Goal: Task Accomplishment & Management: Use online tool/utility

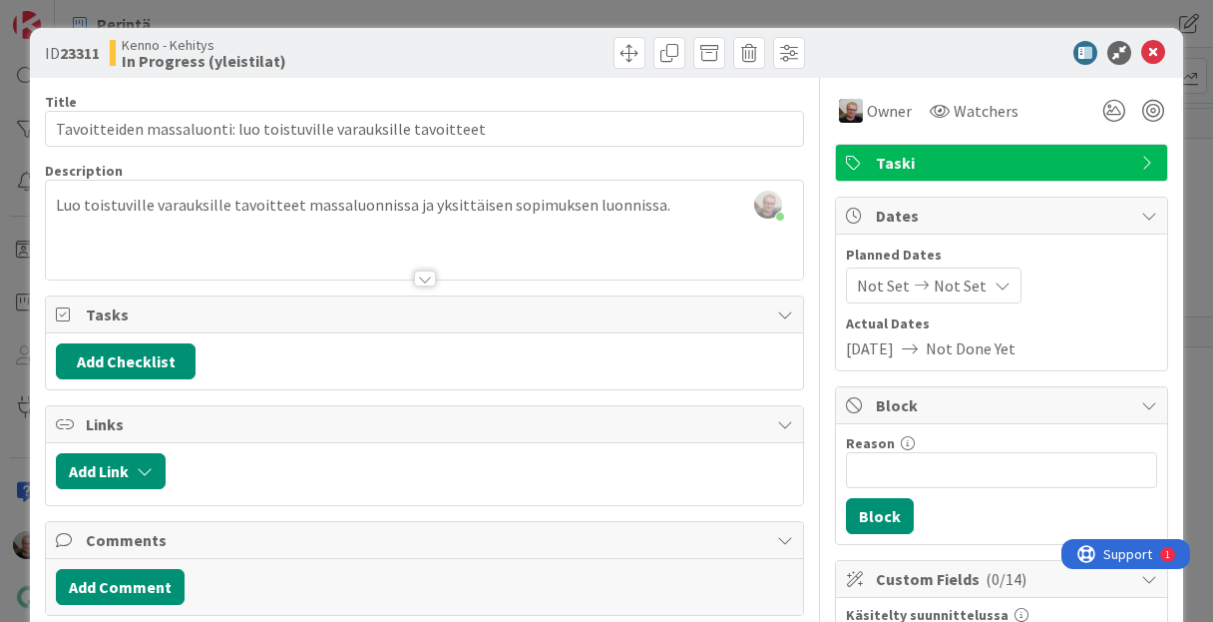
scroll to position [3113, 0]
click at [1142, 53] on icon at bounding box center [1154, 53] width 24 height 24
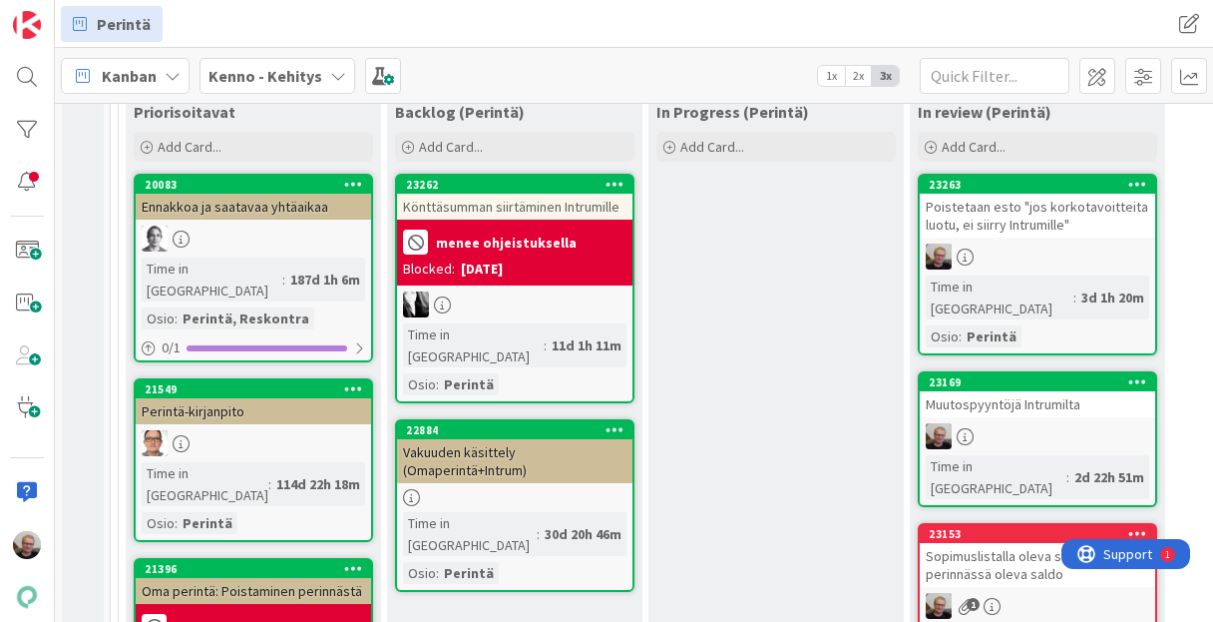
scroll to position [319, 0]
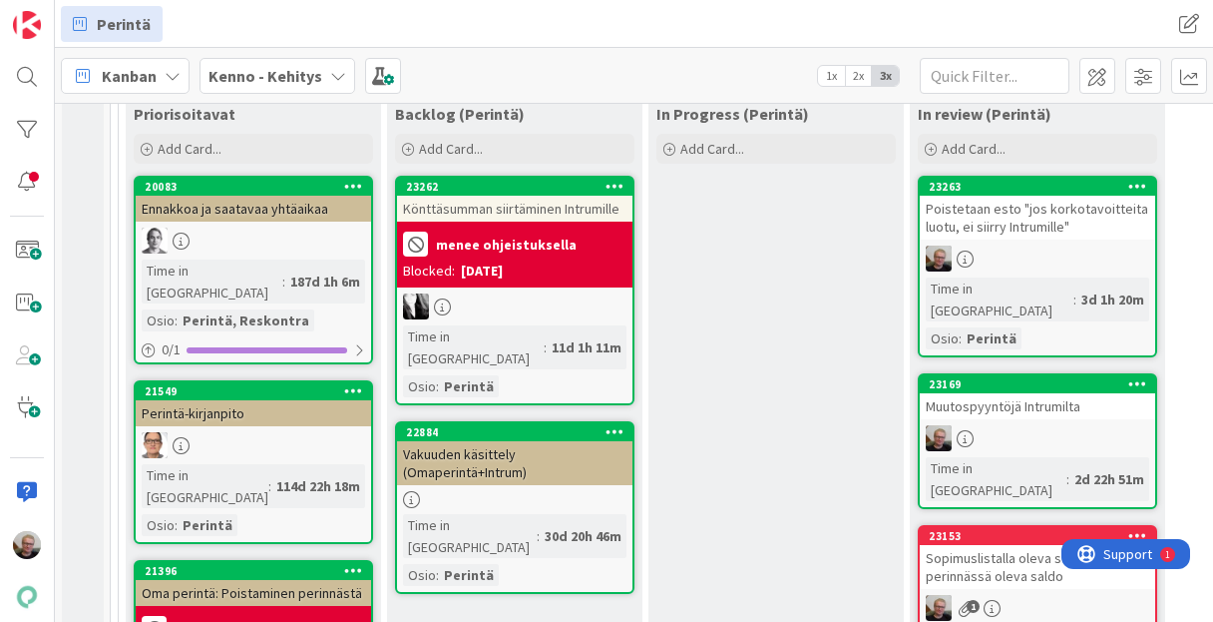
click at [699, 140] on span "Add Card..." at bounding box center [713, 149] width 64 height 18
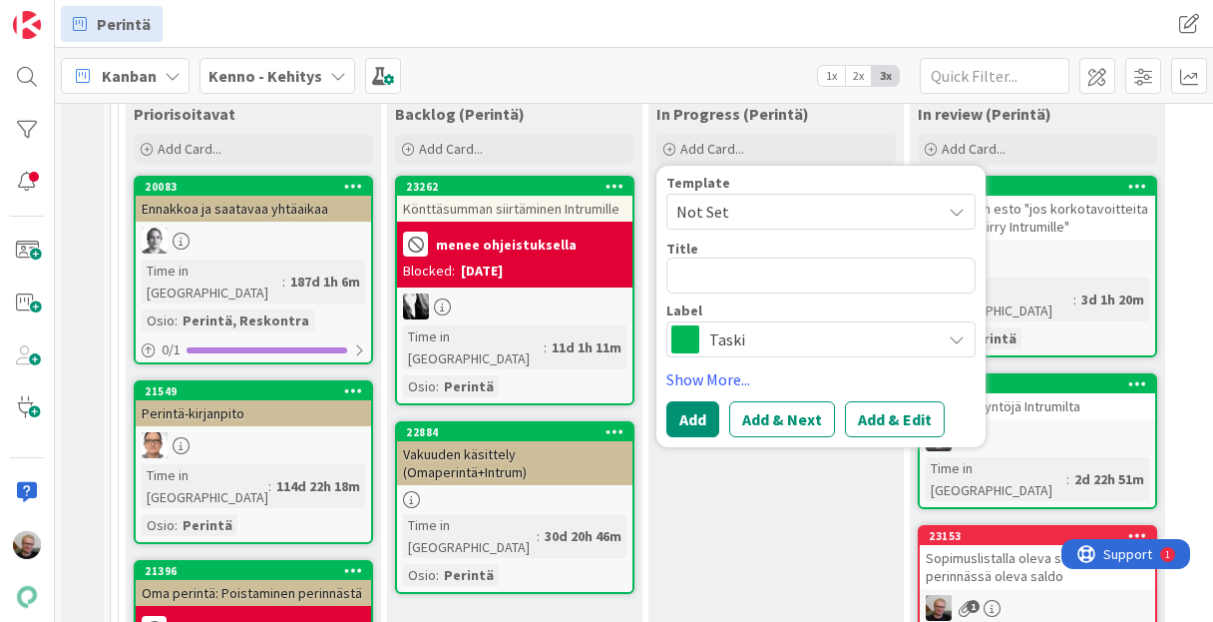
type textarea "x"
type textarea "P"
type textarea "x"
type textarea "Pe"
type textarea "x"
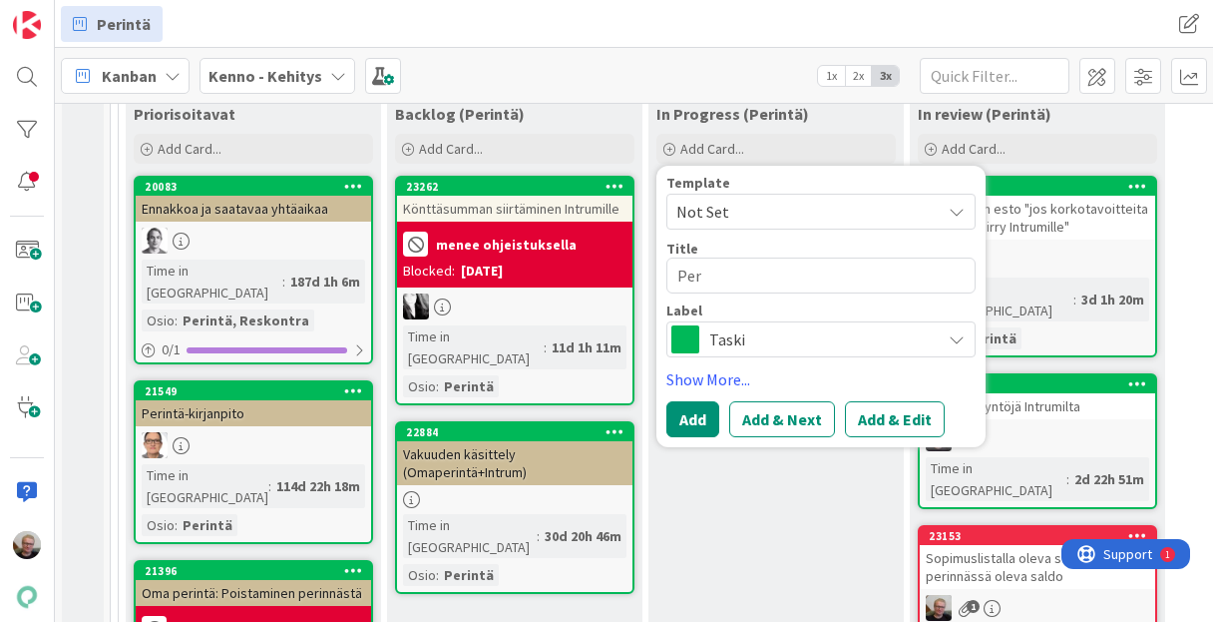
type textarea "Peri"
type textarea "x"
type textarea "Perin"
type textarea "x"
type textarea "Perint"
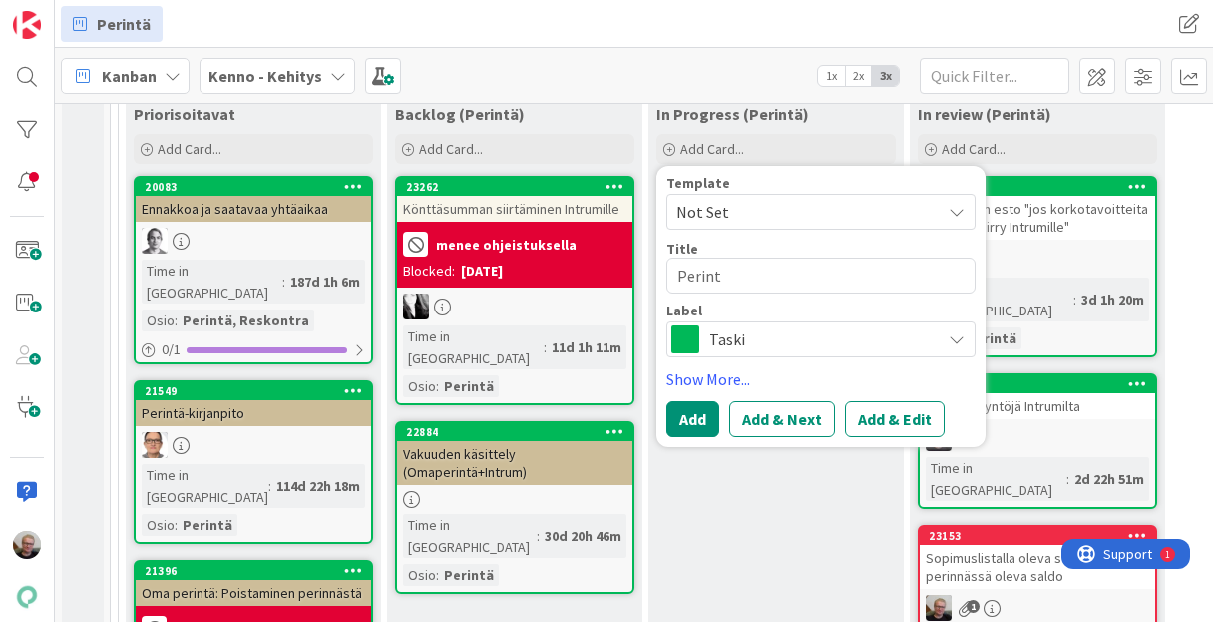
type textarea "x"
type textarea "Perintä"
type textarea "x"
type textarea "Perintää"
type textarea "x"
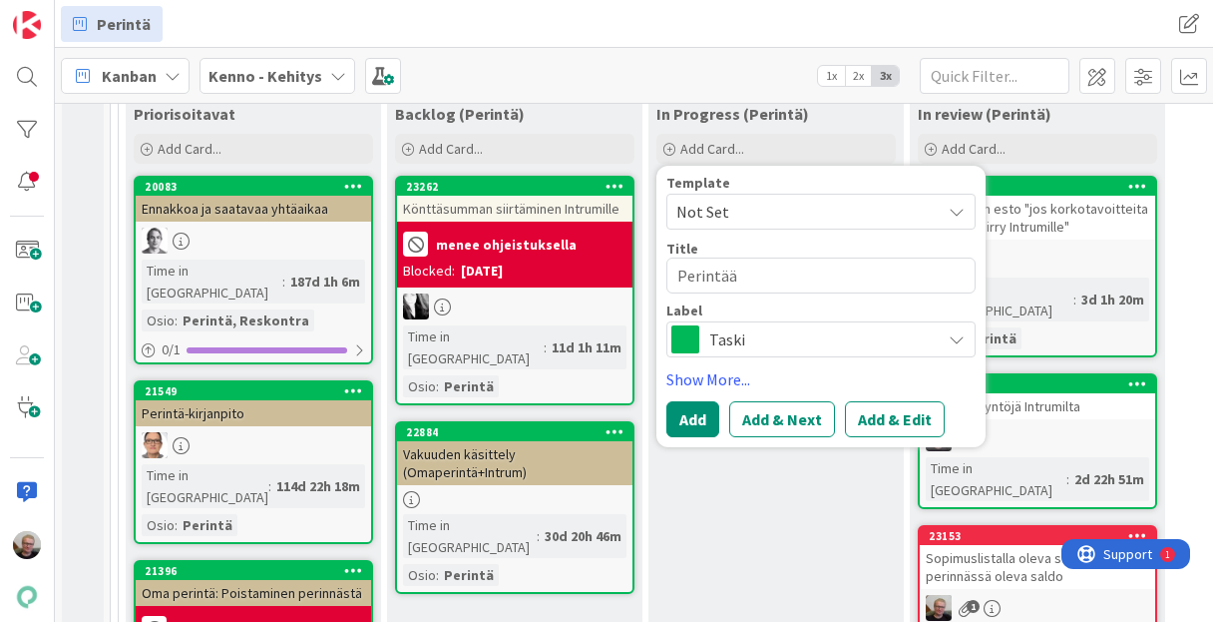
type textarea "Perintään"
type textarea "x"
type textarea "Perintään"
type textarea "x"
type textarea "Perintään l"
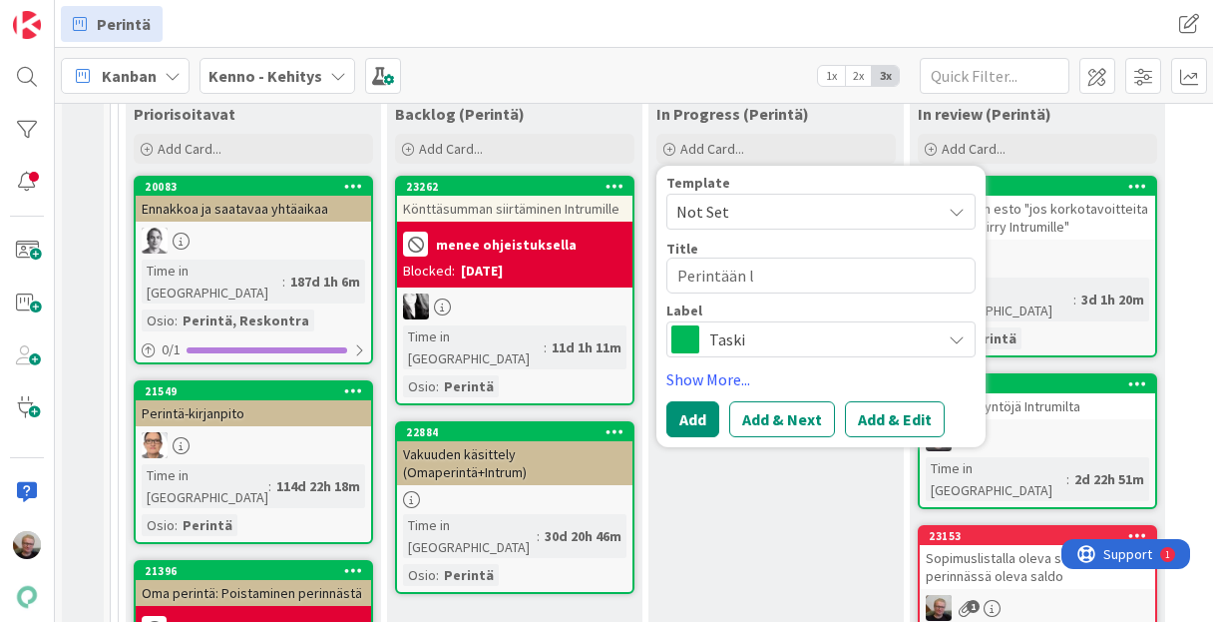
type textarea "x"
type textarea "Perintään li"
type textarea "x"
type textarea "Perintään lii"
type textarea "x"
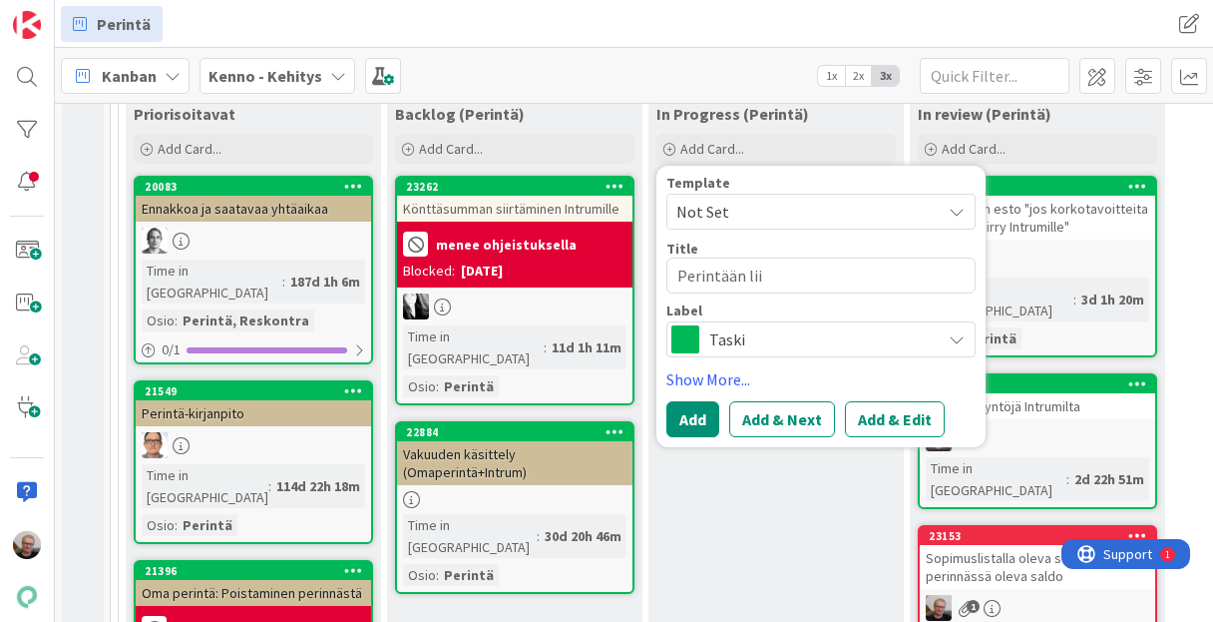
type textarea "Perintään liit"
type textarea "x"
type textarea "Perintään liitt"
type textarea "x"
type textarea "Perintään liitty"
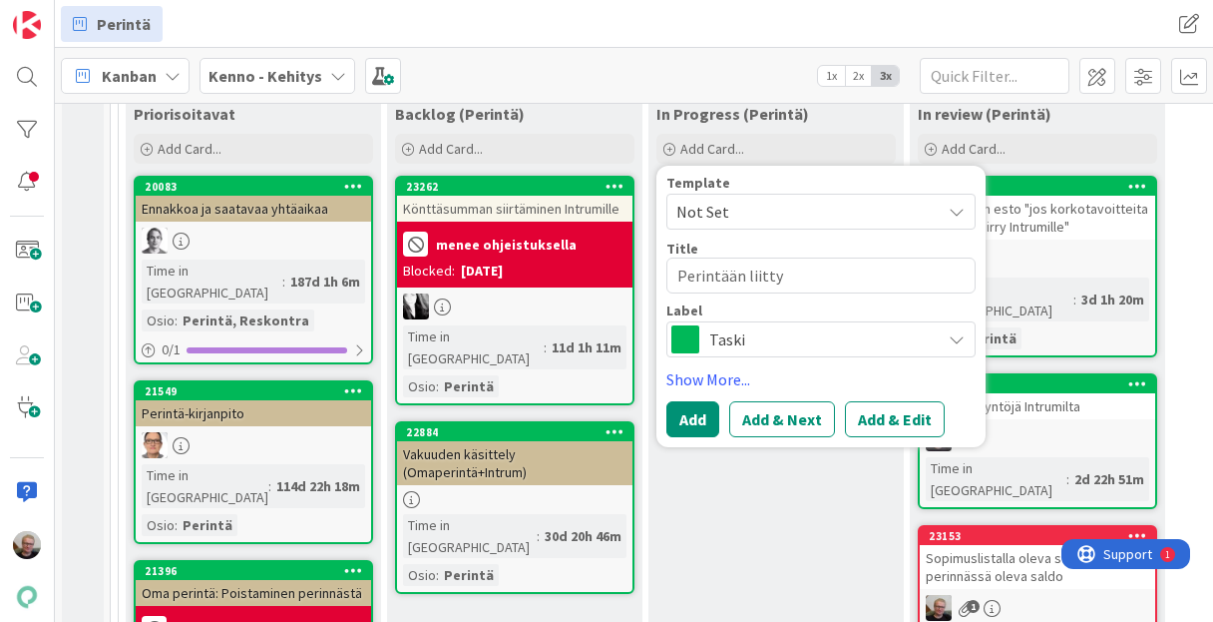
type textarea "x"
type textarea "Perintään liittyv"
type textarea "x"
type textarea "Perintään liittyvä"
type textarea "x"
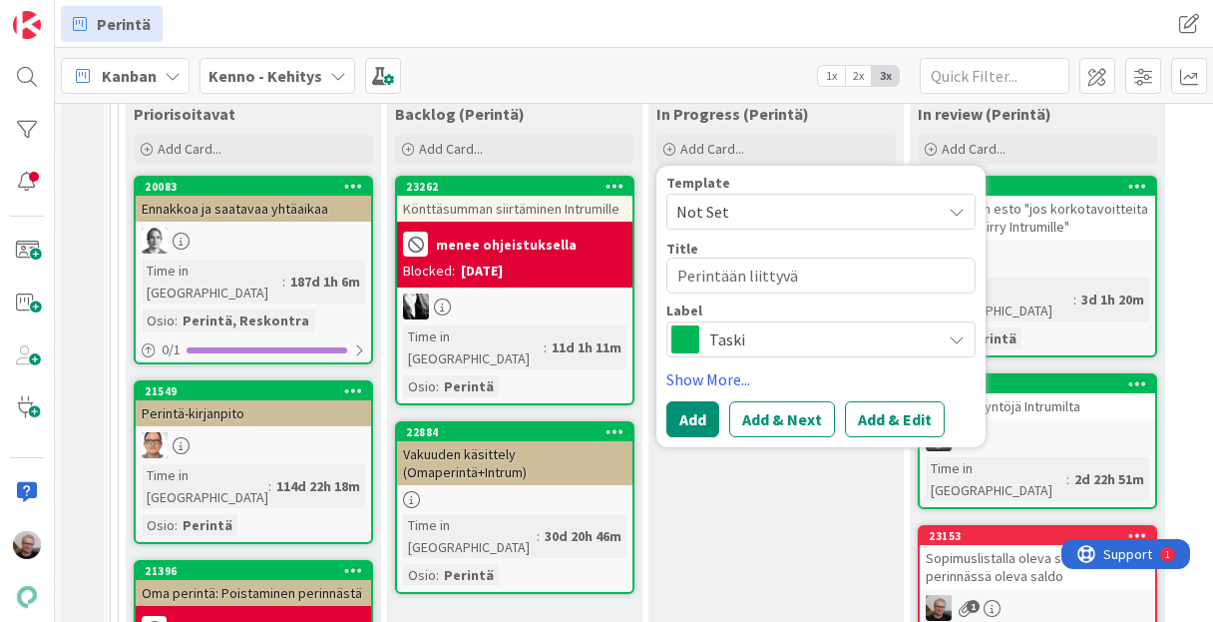
type textarea "Perintään liittyvät"
type textarea "x"
type textarea "Perintään liittyvät"
type textarea "x"
type textarea "Perintään liittyvät ha"
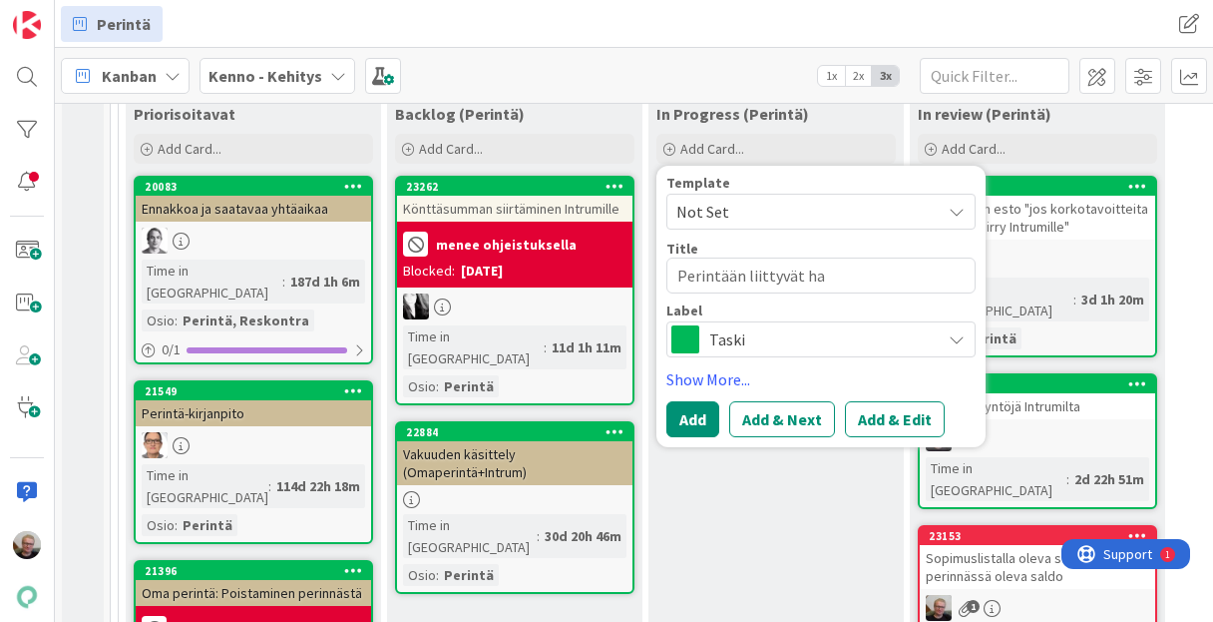
type textarea "x"
type textarea "Perintään liittyvät hau"
type textarea "x"
type textarea "Perintään liittyvät haut"
type textarea "x"
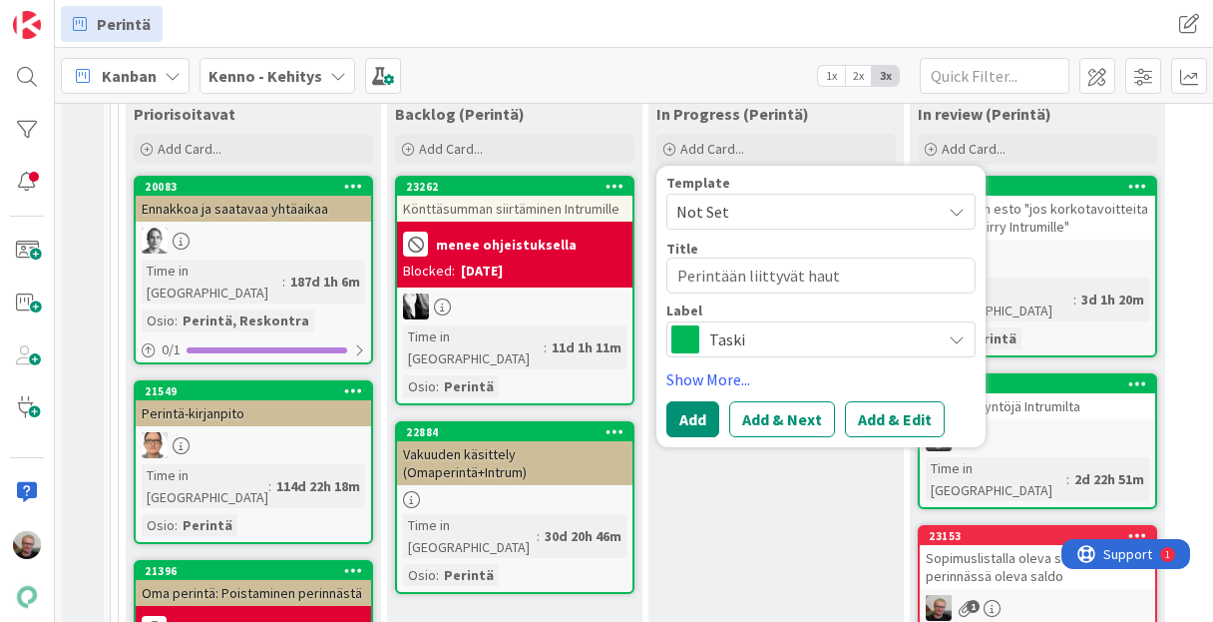
type textarea "Perintään liittyvät haut"
type textarea "x"
type textarea "Perintään liittyvät haut ov"
type textarea "x"
type textarea "Perintään liittyvät haut ova"
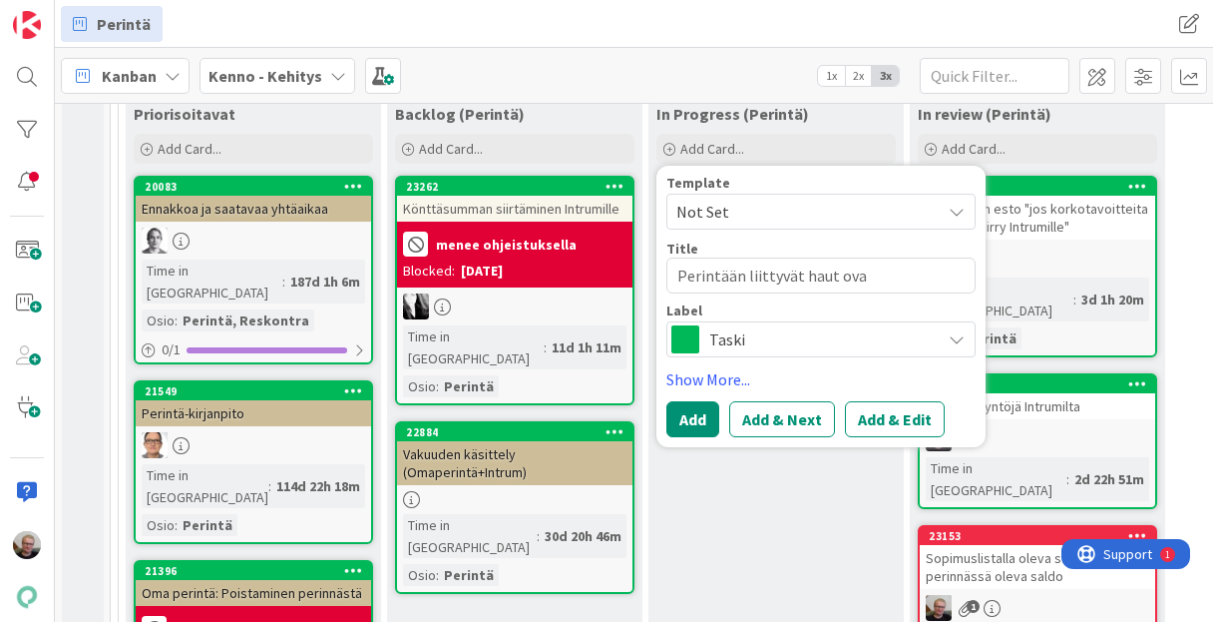
type textarea "x"
type textarea "Perintään liittyvät haut ovat"
type textarea "x"
type textarea "Perintään liittyvät haut ovat"
type textarea "x"
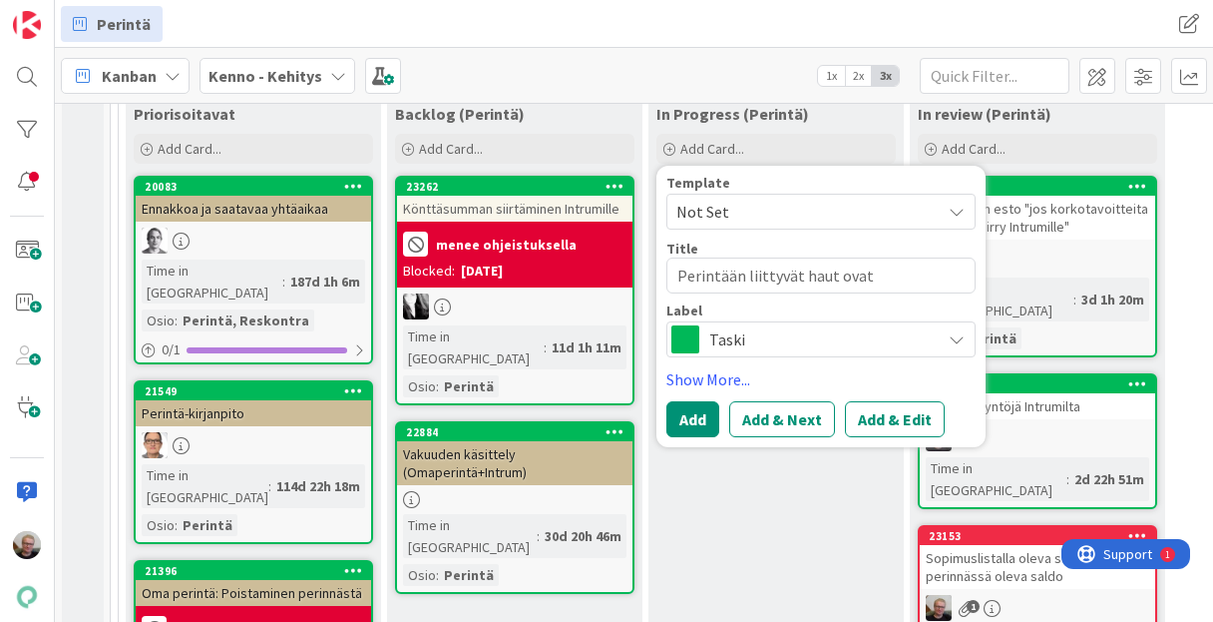
type textarea "Perintään liittyvät haut ovat h"
type textarea "x"
type textarea "Perintään liittyvät haut ovat hi"
type textarea "x"
type textarea "Perintään liittyvät haut ovat hit"
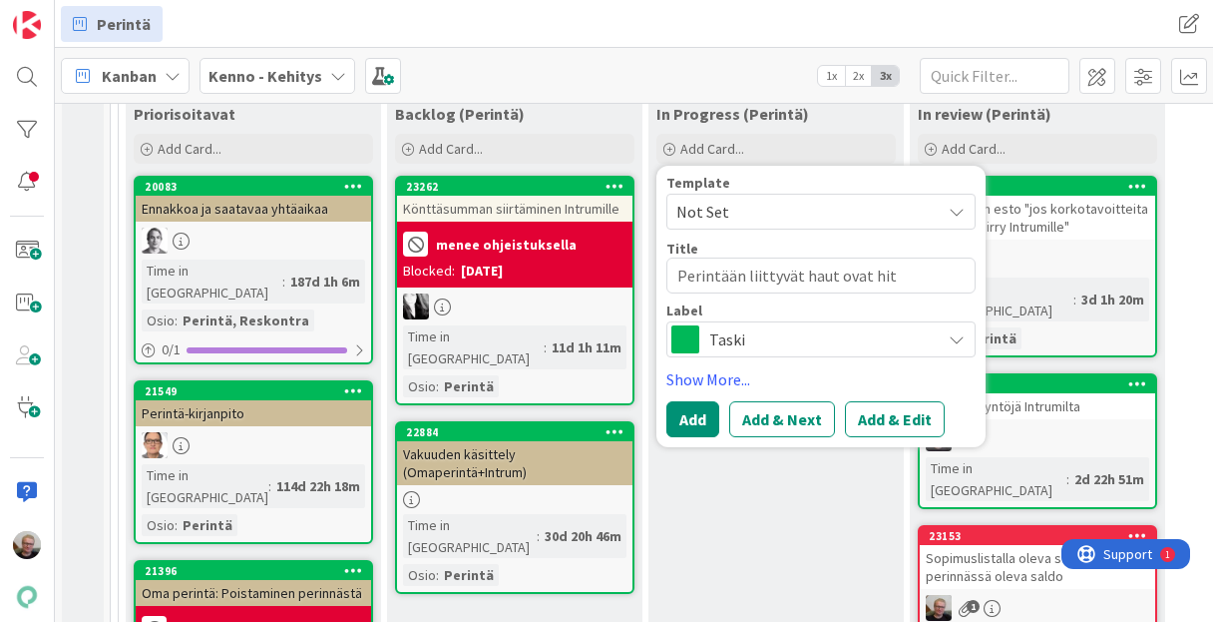
type textarea "x"
type textarea "Perintään liittyvät haut ovat hita"
type textarea "x"
type textarea "Perintään liittyvät haut ovat hitai"
type textarea "x"
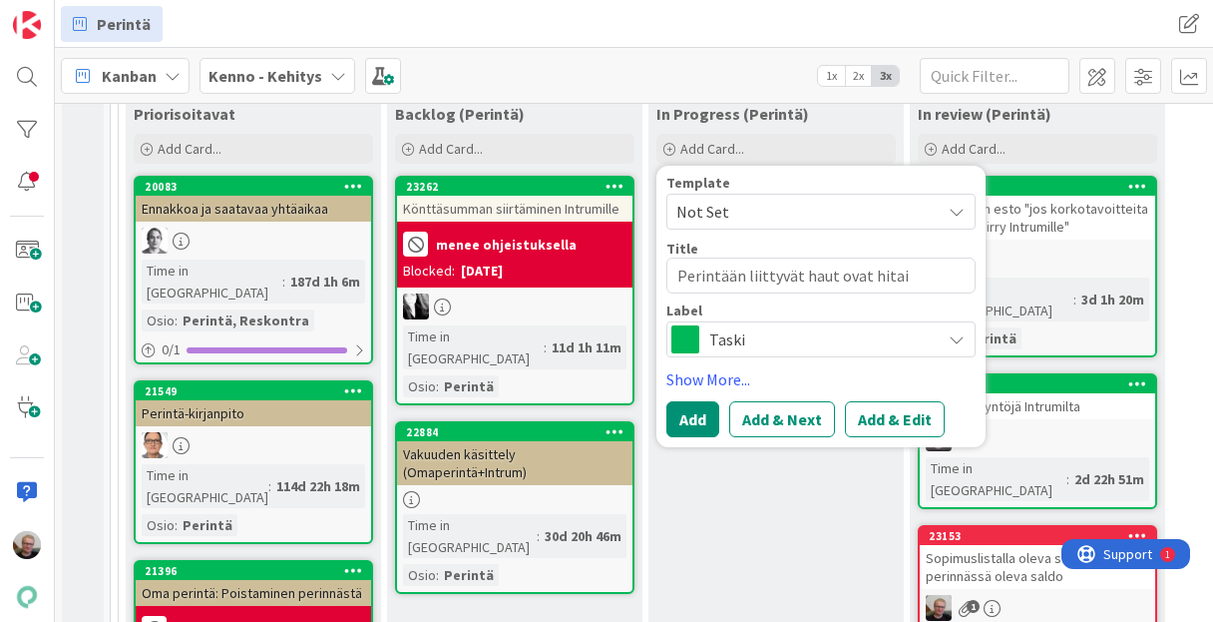
type textarea "Perintään liittyvät haut ovat hitait"
type textarea "x"
type textarea "Perintään liittyvät haut ovat hitaita"
click at [854, 415] on button "Add & Edit" at bounding box center [895, 419] width 100 height 36
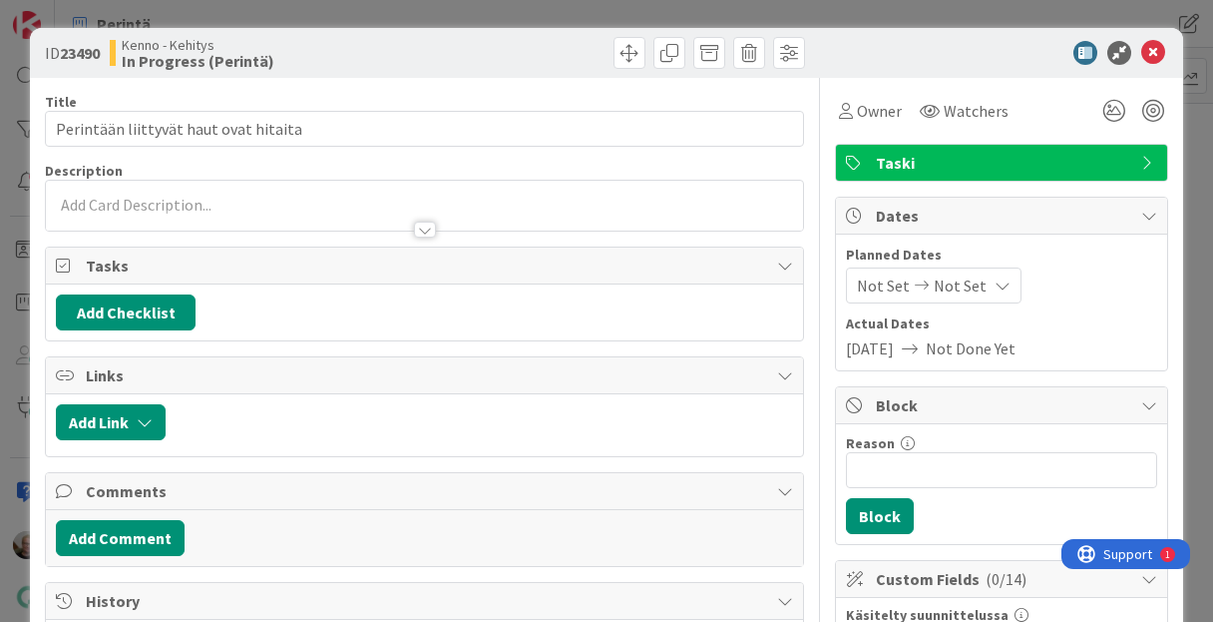
click at [236, 210] on div at bounding box center [424, 220] width 756 height 21
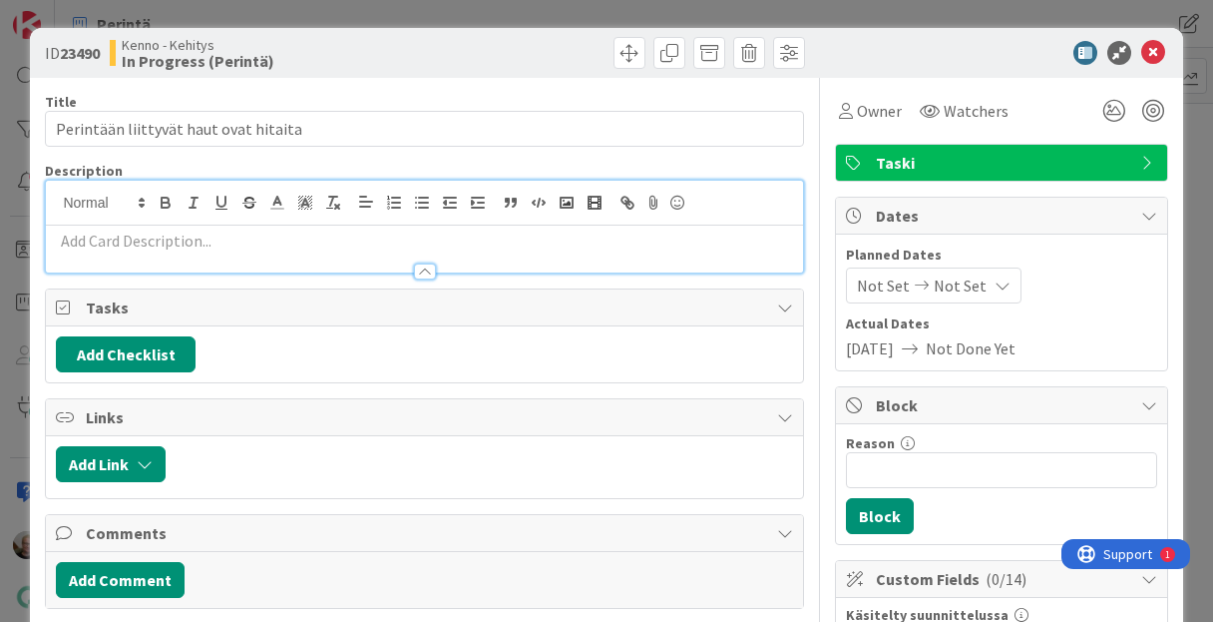
click at [224, 230] on p at bounding box center [424, 241] width 736 height 23
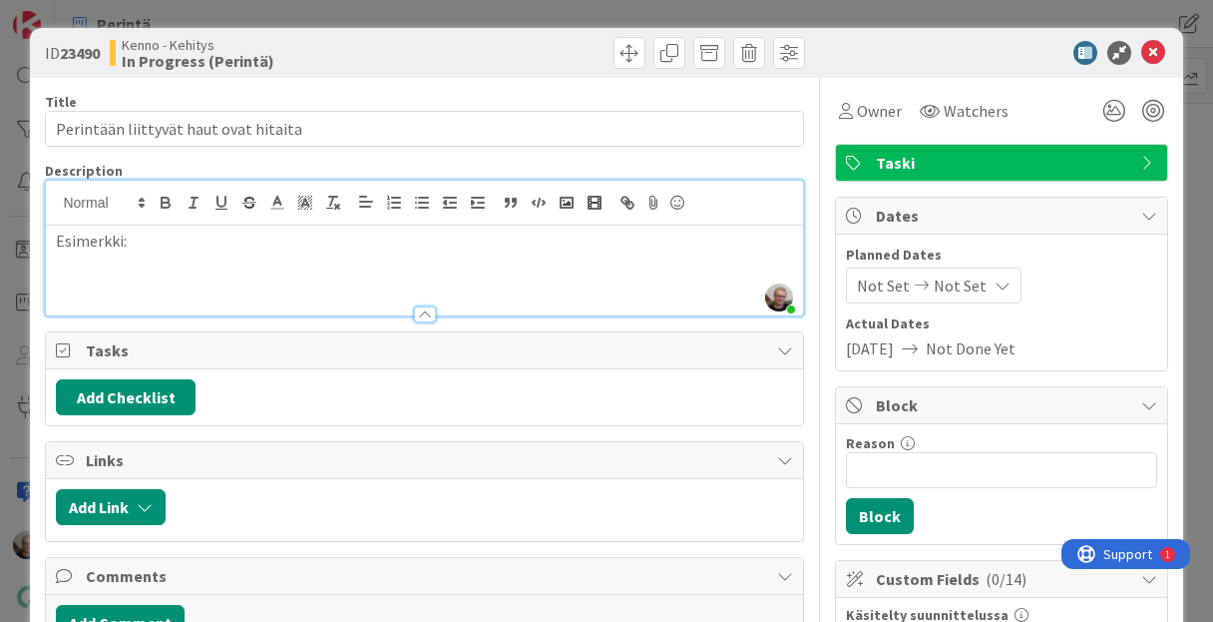
click at [138, 239] on p "Esimerkki:" at bounding box center [424, 241] width 736 height 23
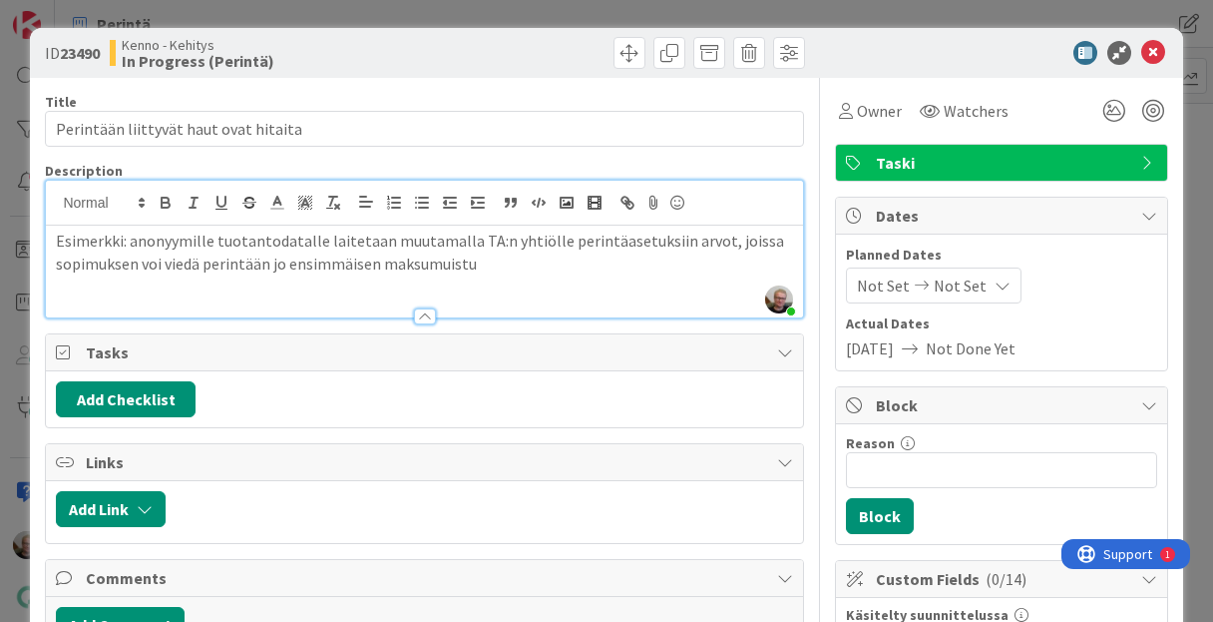
click at [130, 245] on p "Esimerkki: anonyymille tuotantodatalle laitetaan muutamalla TA:n yhtiölle perin…" at bounding box center [424, 252] width 736 height 45
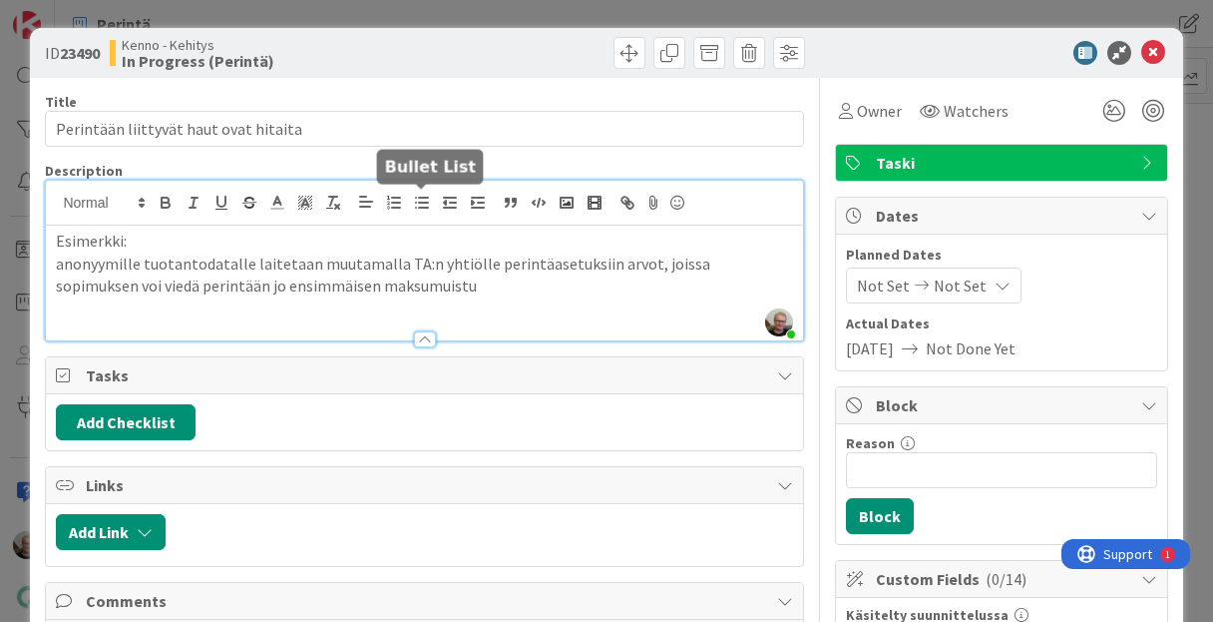
click at [417, 204] on icon "button" at bounding box center [422, 203] width 18 height 18
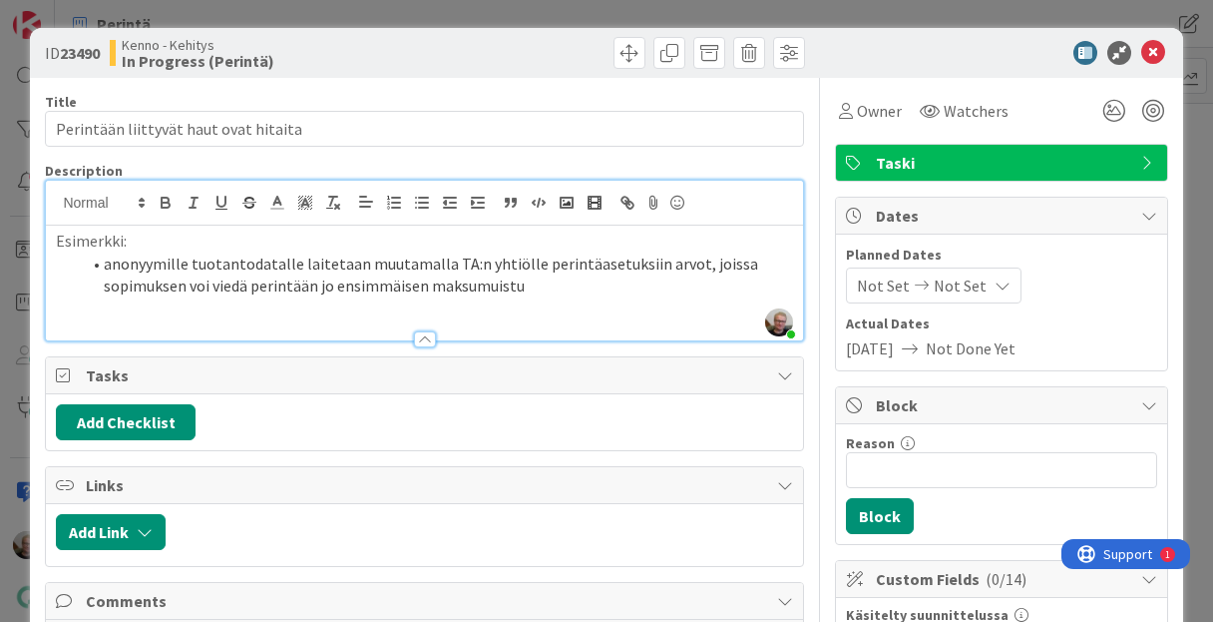
click at [531, 286] on li "anonyymille tuotantodatalle laitetaan muutamalla TA:n yhtiölle perintäasetuksii…" at bounding box center [436, 274] width 712 height 45
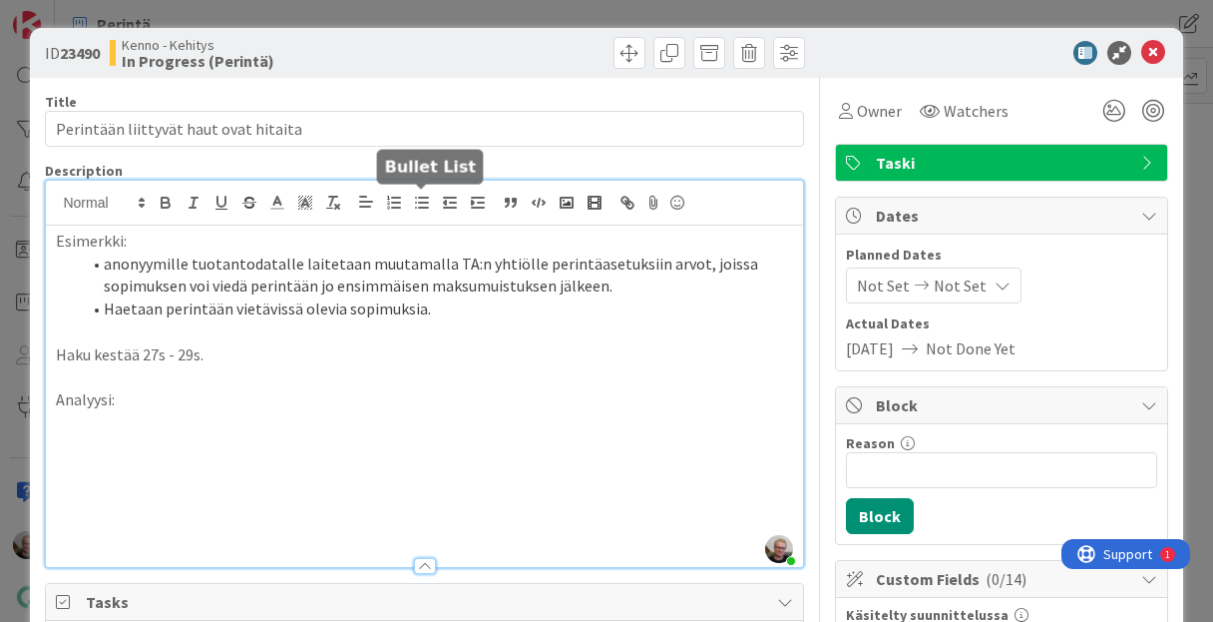
click at [427, 200] on icon "button" at bounding box center [422, 203] width 18 height 18
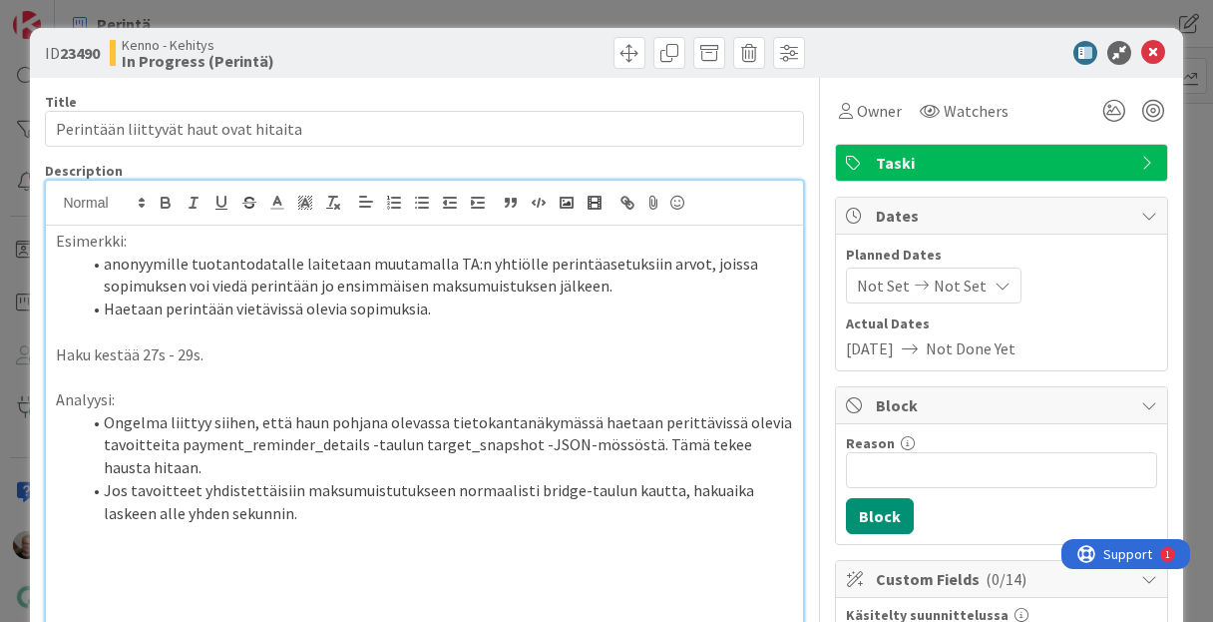
click at [779, 491] on li "Jos tavoitteet yhdistettäisiin maksumuistutukseen normaalisti bridge-taulun kau…" at bounding box center [436, 501] width 712 height 45
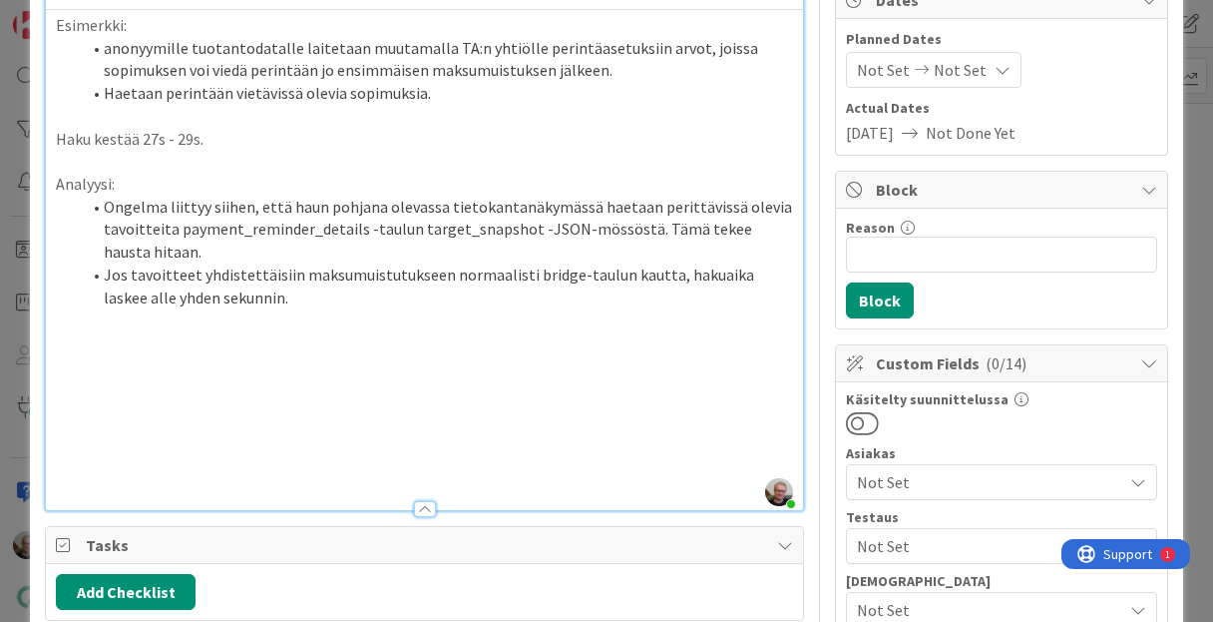
scroll to position [239, 0]
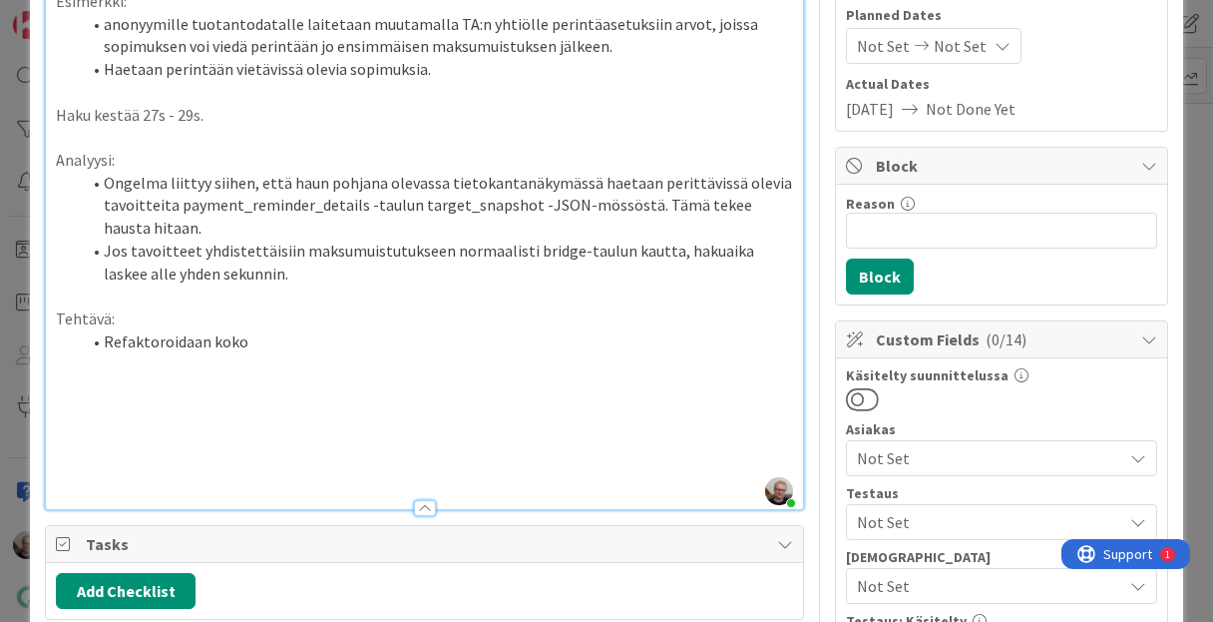
click at [317, 200] on li "Ongelma liittyy siihen, että haun pohjana olevassa tietokantanäkymässä haetaan …" at bounding box center [436, 206] width 712 height 68
copy li "payment_reminder_details"
click at [281, 339] on li "Refaktoroidaan koko" at bounding box center [436, 341] width 712 height 23
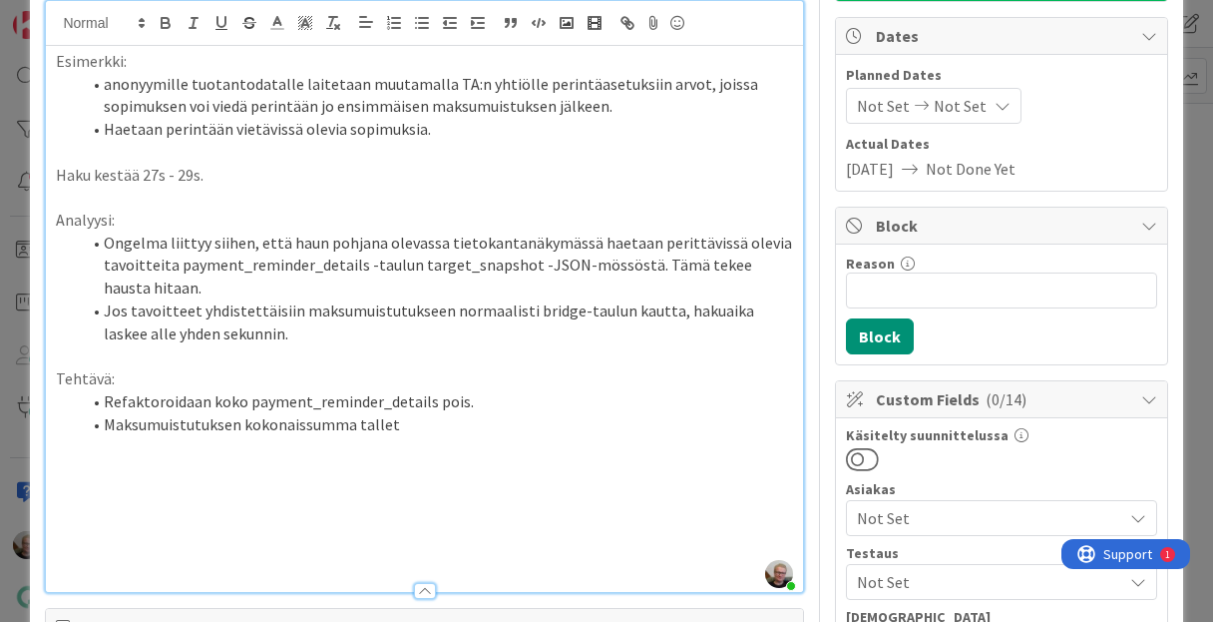
scroll to position [80, 0]
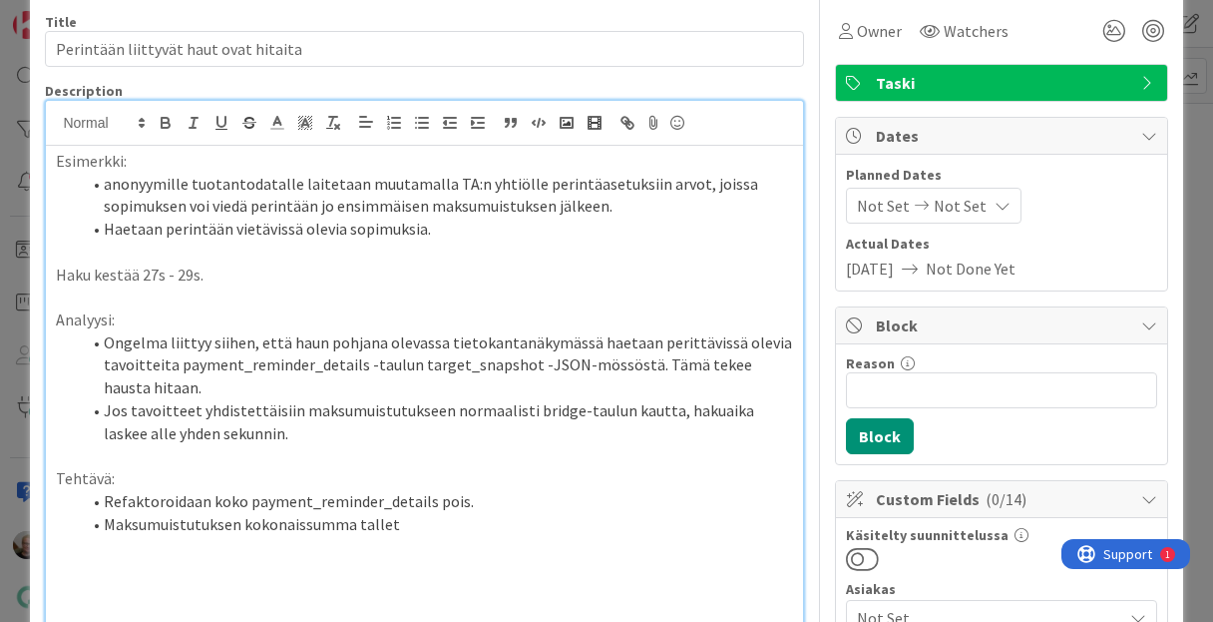
click at [466, 501] on li "Refaktoroidaan koko payment_reminder_details pois." at bounding box center [436, 501] width 712 height 23
drag, startPoint x: 104, startPoint y: 504, endPoint x: 102, endPoint y: 479, distance: 25.0
click at [106, 504] on li "Refaktoroidaan koko payment_reminder_details pois." at bounding box center [436, 501] width 712 height 23
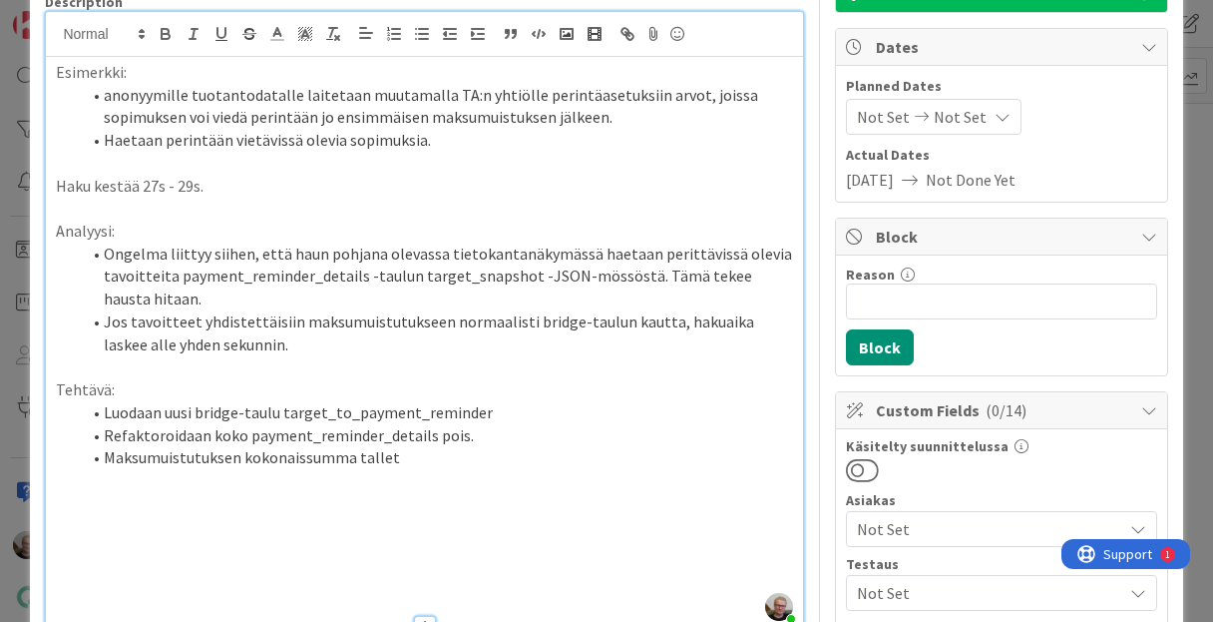
scroll to position [239, 0]
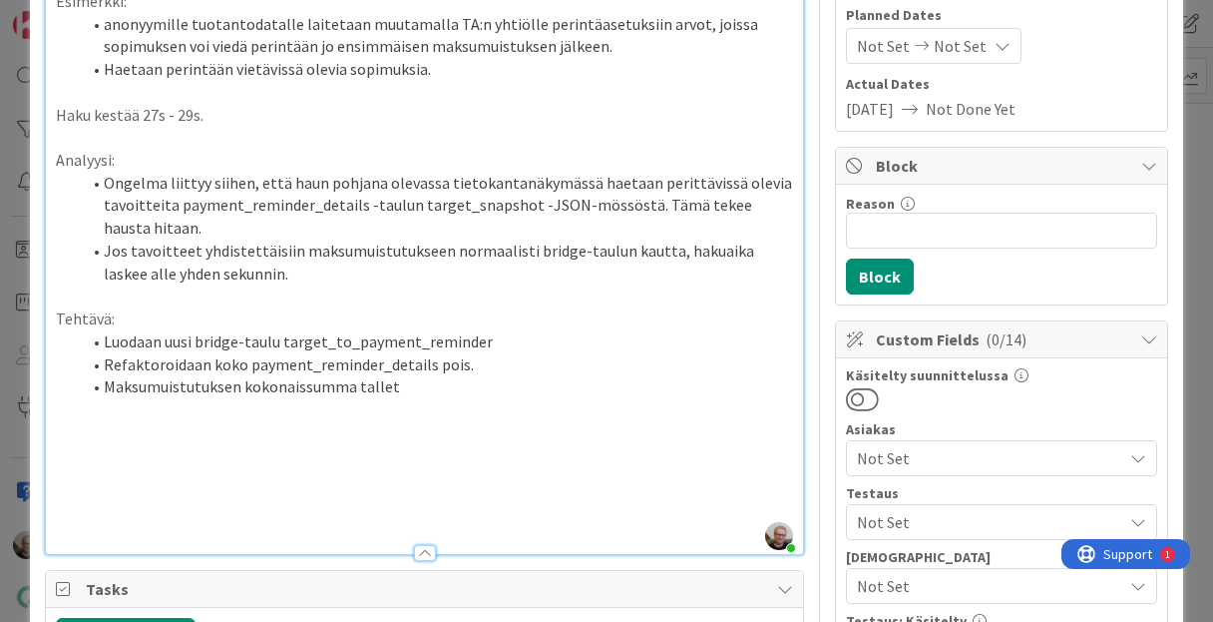
click at [398, 396] on li "Maksumuistutuksen kokonaissumma tallet" at bounding box center [436, 386] width 712 height 23
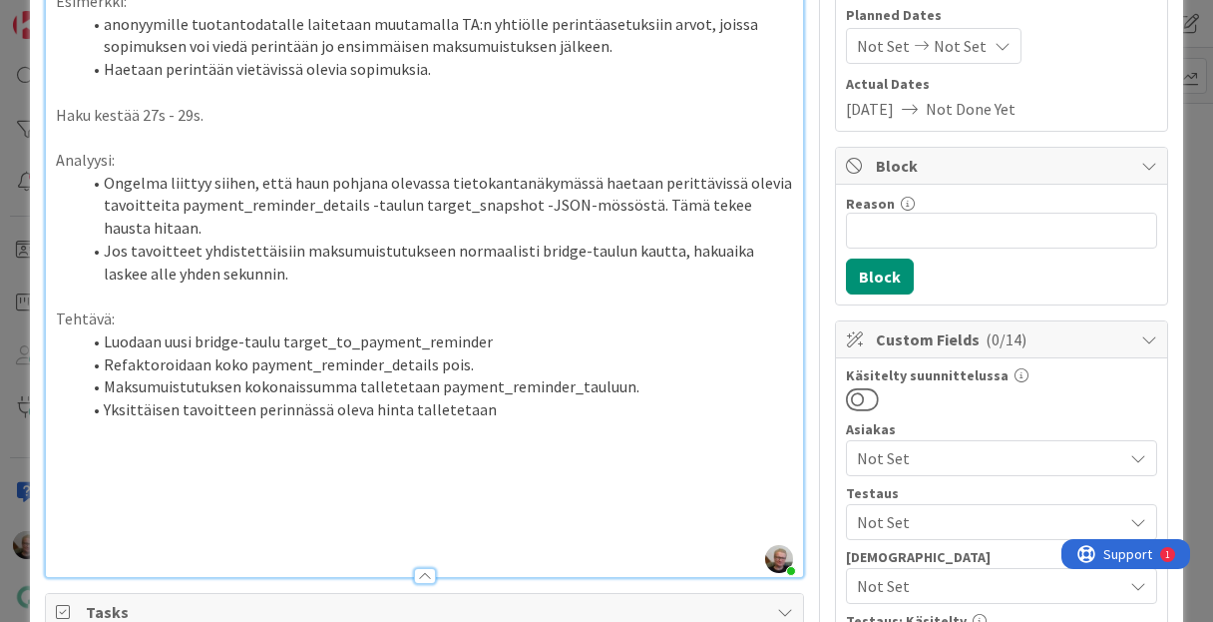
click at [364, 343] on li "Luodaan uusi bridge-taulu target_to_payment_reminder" at bounding box center [436, 341] width 712 height 23
copy li "target_to_payment_reminder"
click at [511, 405] on li "Yksittäisen tavoitteen perinnässä oleva hinta talletetaan" at bounding box center [436, 409] width 712 height 23
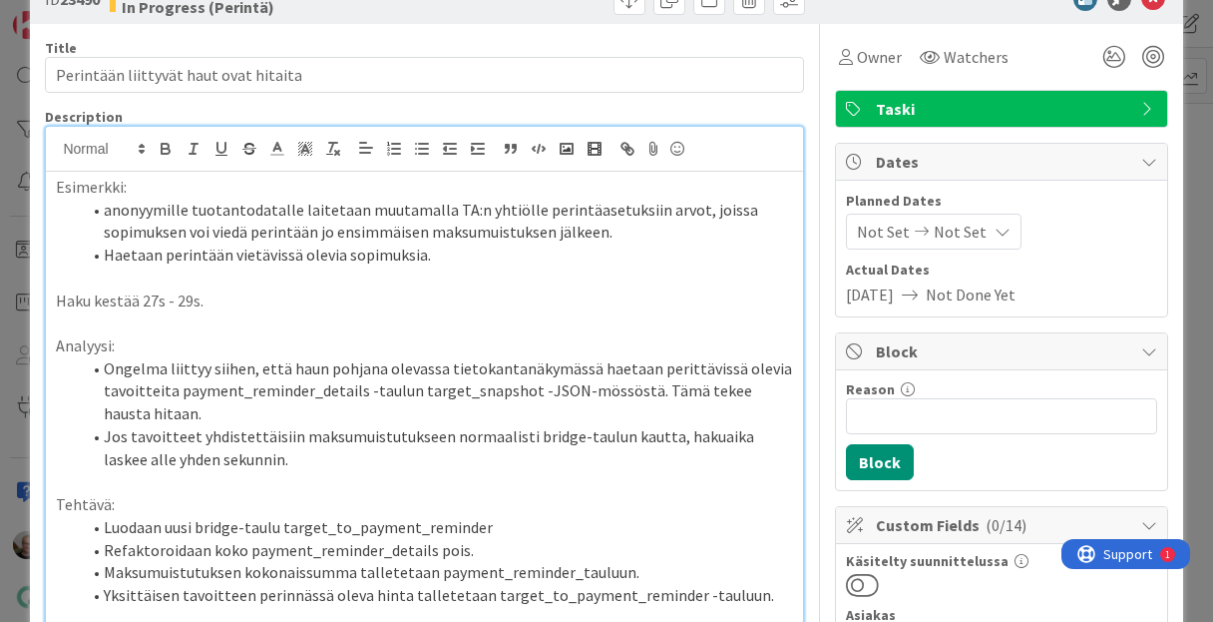
scroll to position [80, 0]
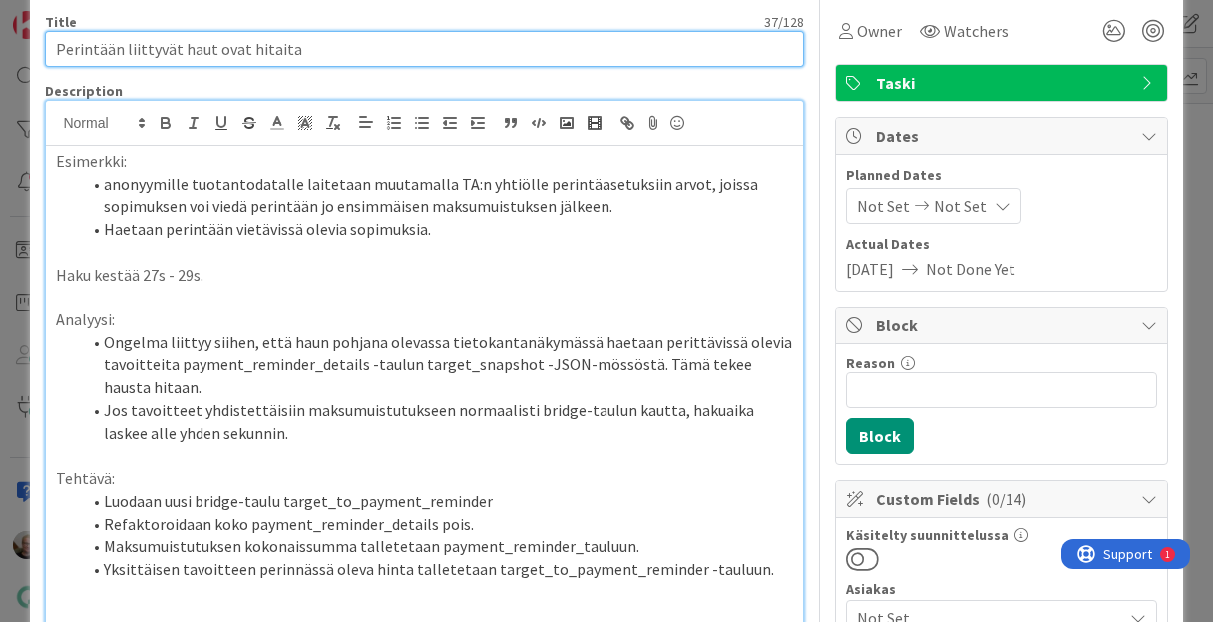
click at [317, 48] on input "Perintään liittyvät haut ovat hitaita" at bounding box center [424, 49] width 758 height 36
type input "Perintään liittyvät haut ovat hitaita (ja muuta korjattavaa)"
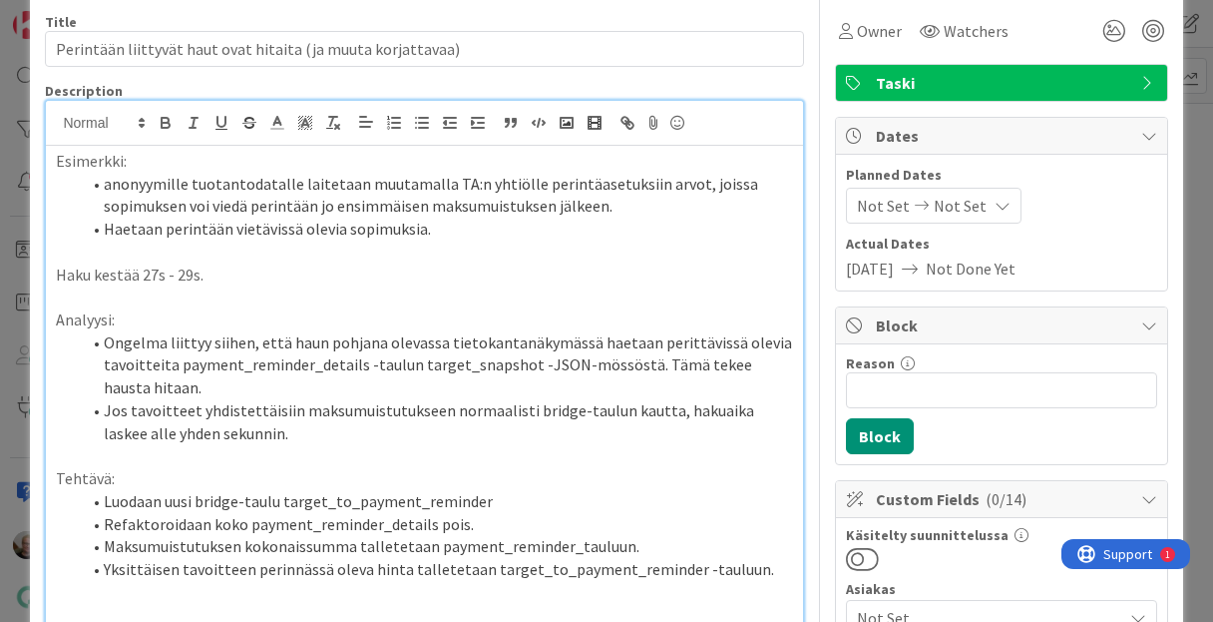
click at [76, 478] on p "Tehtävä:" at bounding box center [424, 478] width 736 height 23
click at [76, 477] on p "Tehtävä:" at bounding box center [424, 478] width 736 height 23
click at [110, 478] on p "Tehtävä:" at bounding box center [424, 478] width 736 height 23
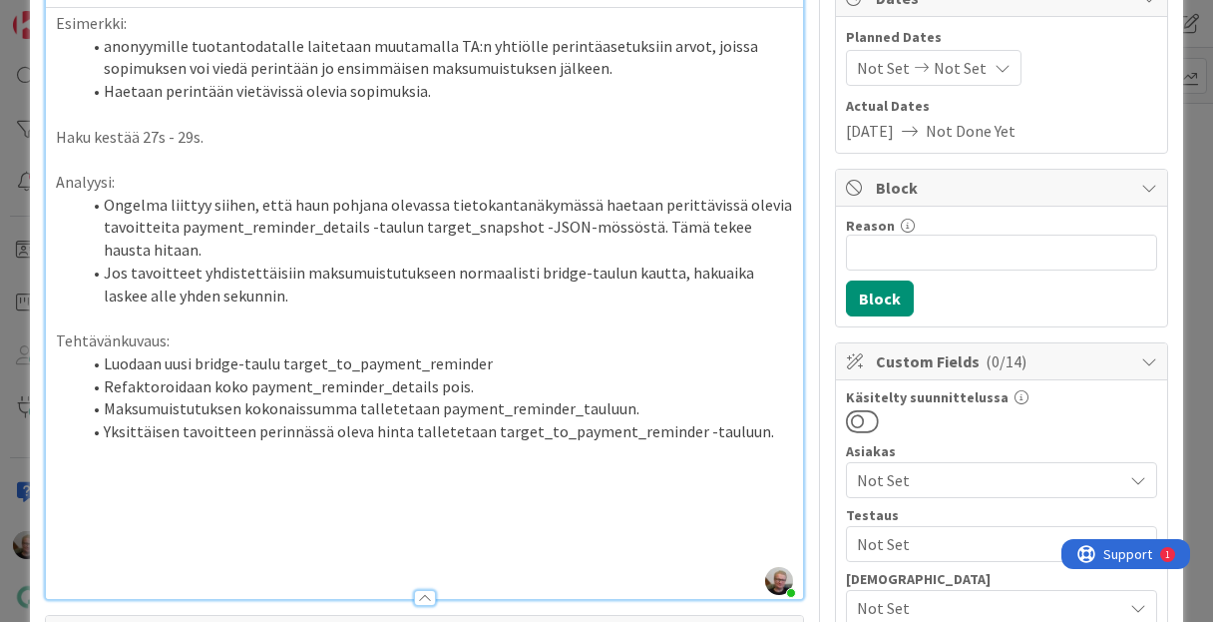
scroll to position [0, 0]
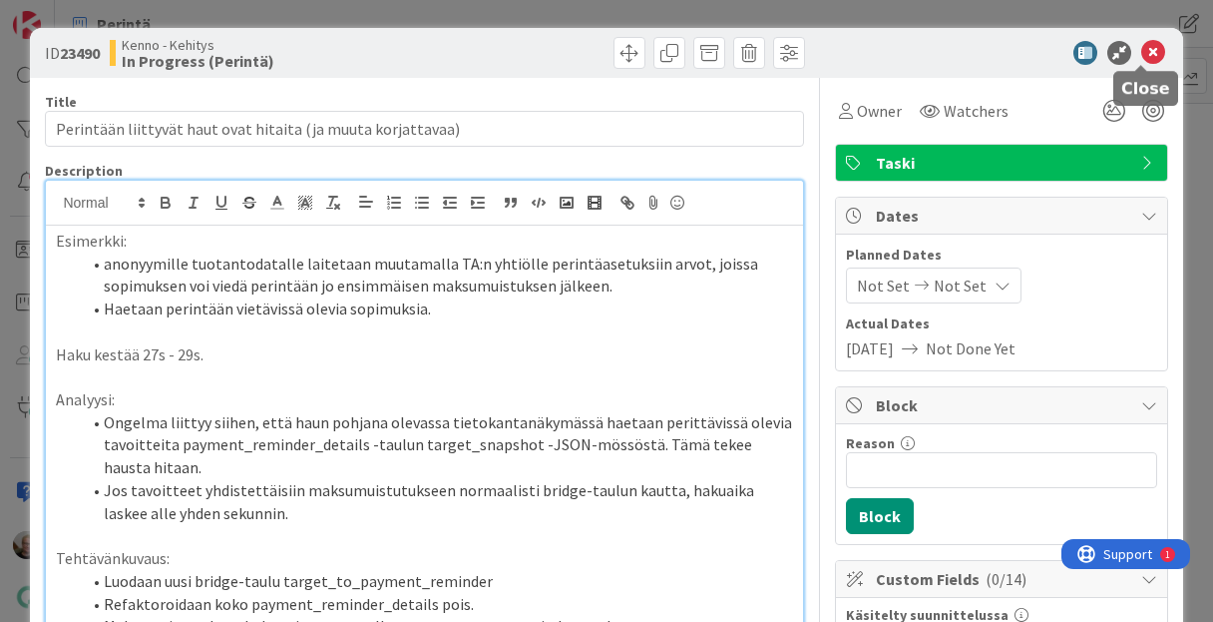
click at [1146, 56] on icon at bounding box center [1154, 53] width 24 height 24
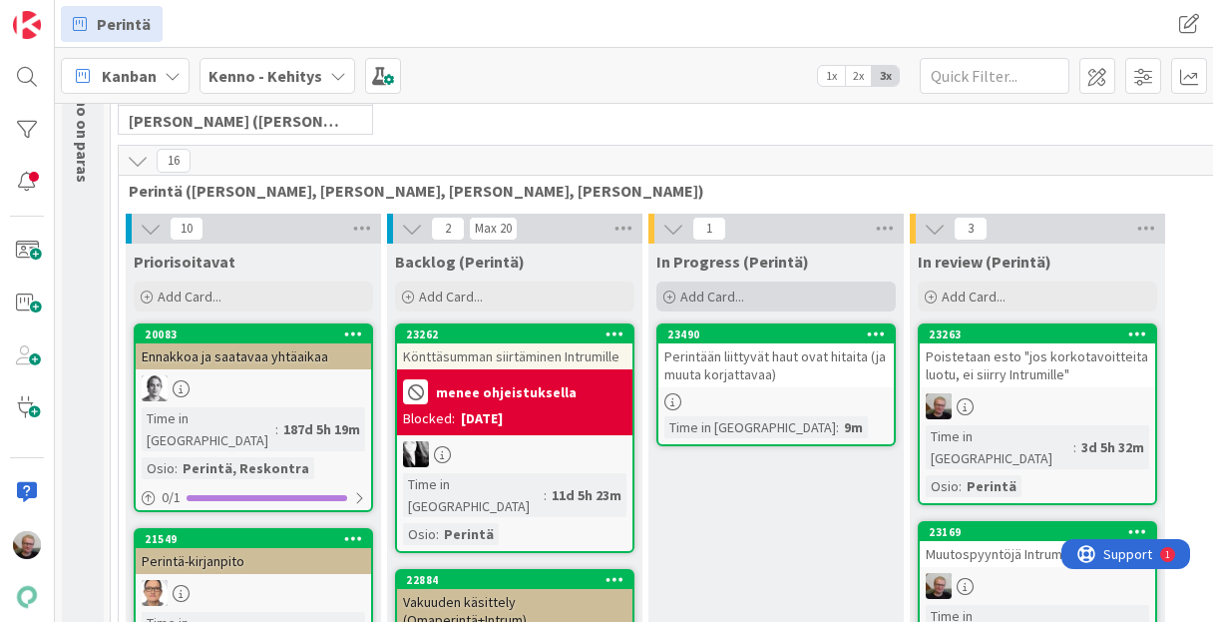
scroll to position [160, 0]
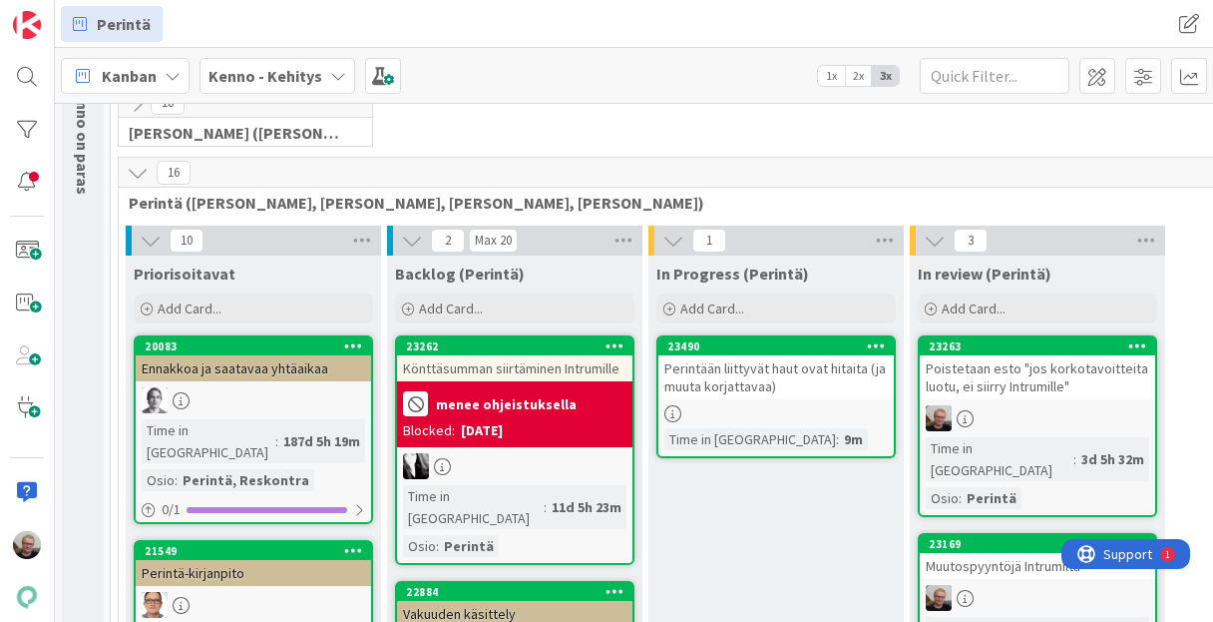
click at [750, 366] on div "Perintään liittyvät haut ovat hitaita (ja muuta korjattavaa)" at bounding box center [776, 377] width 235 height 44
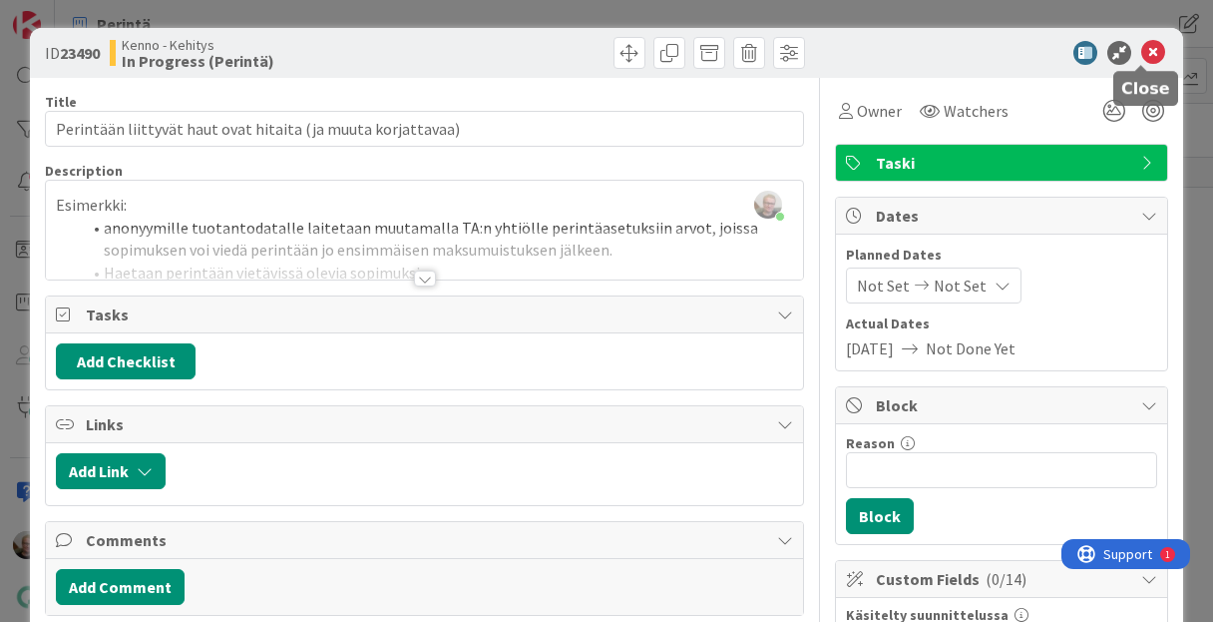
click at [1144, 50] on icon at bounding box center [1154, 53] width 24 height 24
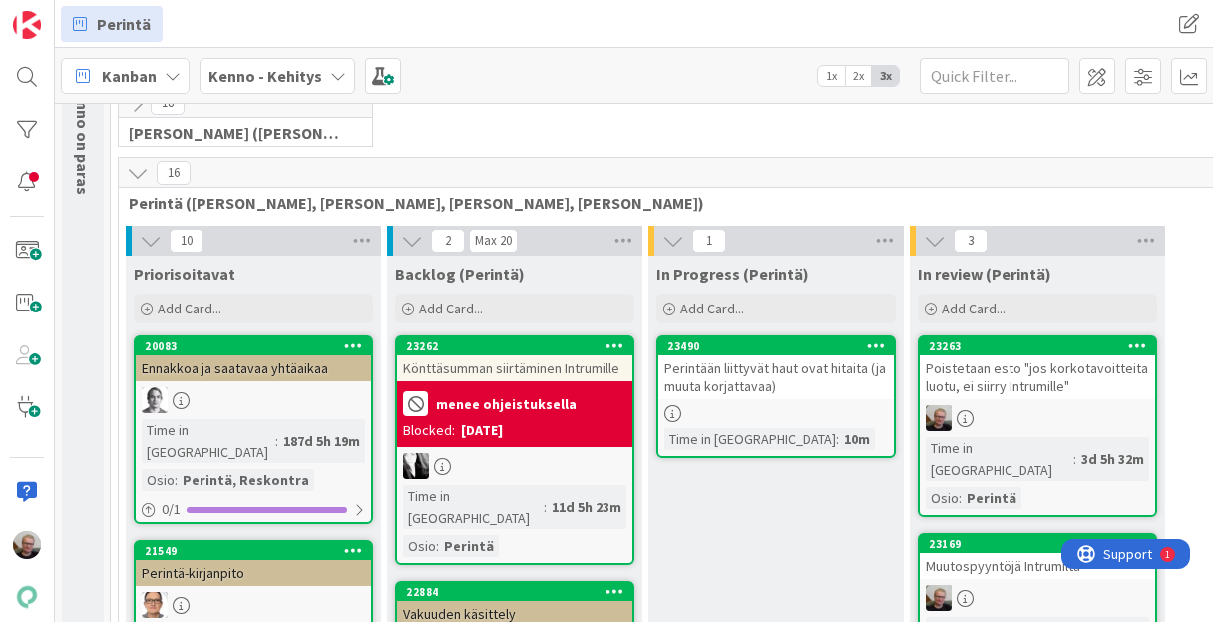
click at [705, 387] on div "Perintään liittyvät haut ovat hitaita (ja muuta korjattavaa)" at bounding box center [776, 377] width 235 height 44
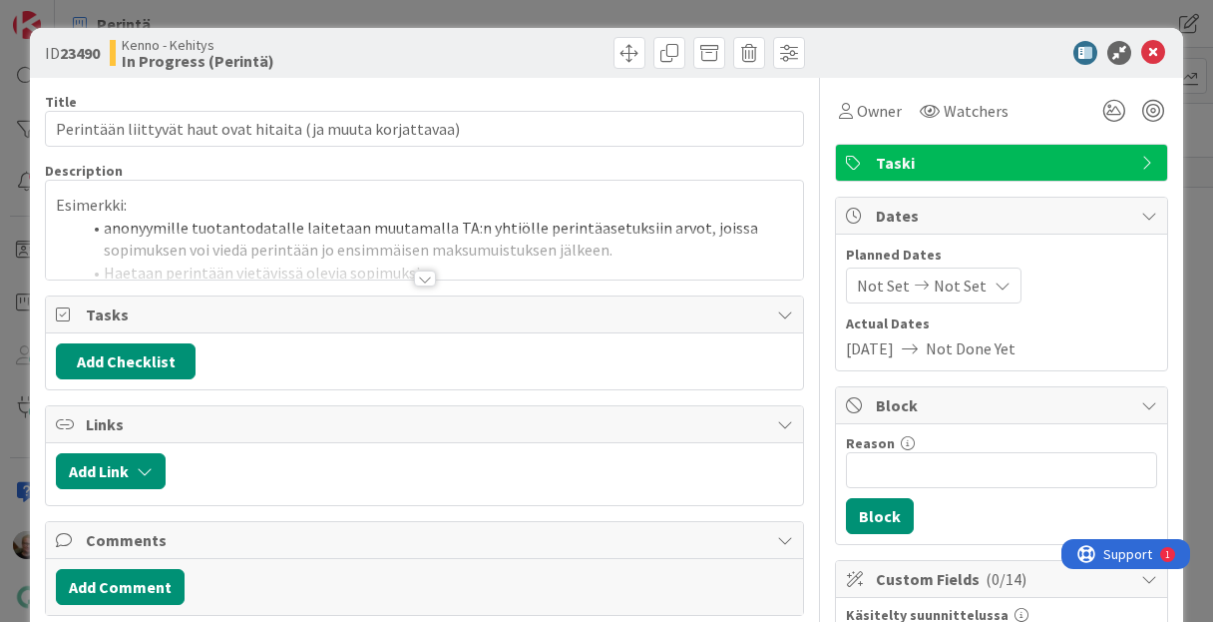
click at [431, 275] on div at bounding box center [424, 254] width 756 height 51
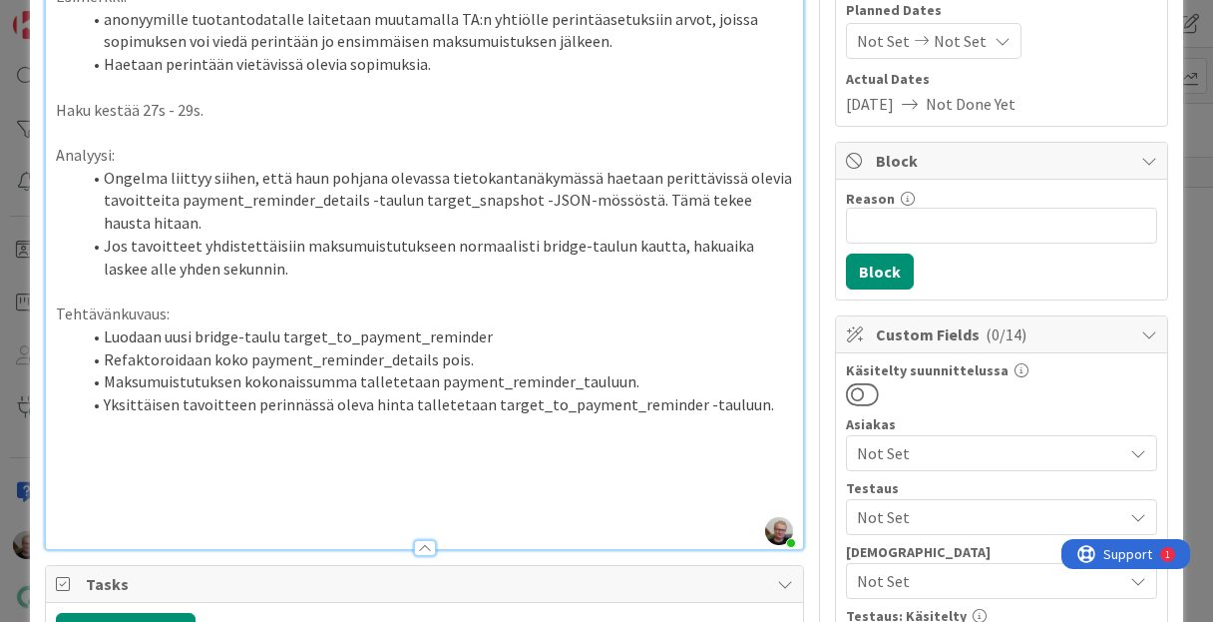
scroll to position [291, 0]
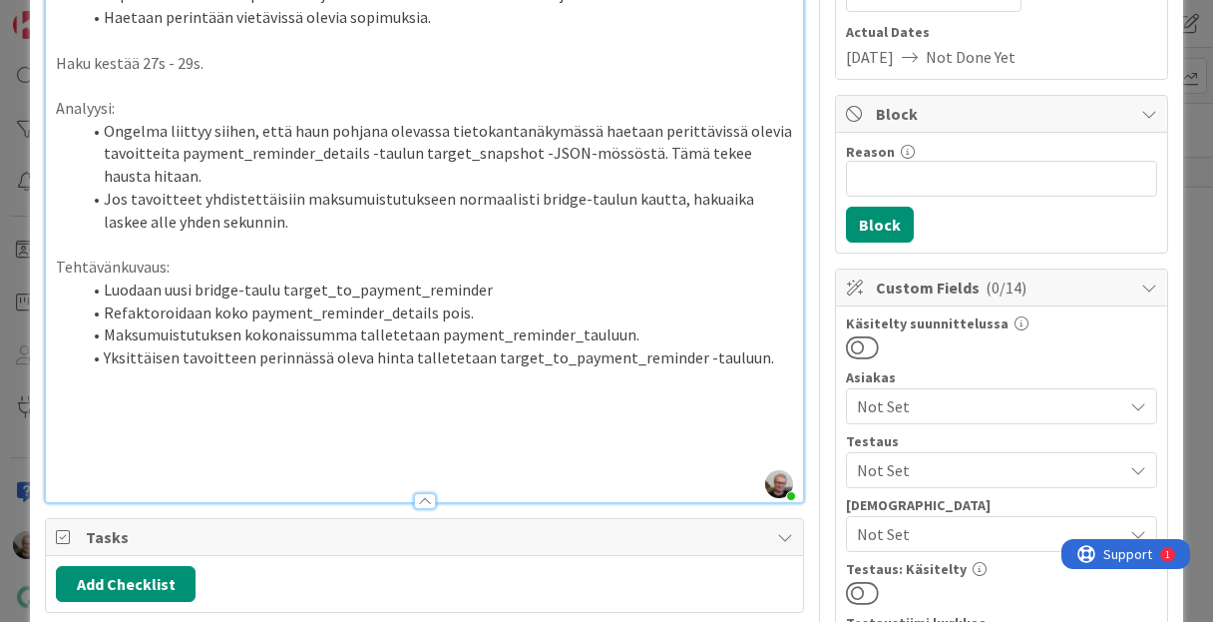
click at [267, 213] on li "Jos tavoitteet yhdistettäisiin maksumuistutukseen normaalisti bridge-taulun kau…" at bounding box center [436, 210] width 712 height 45
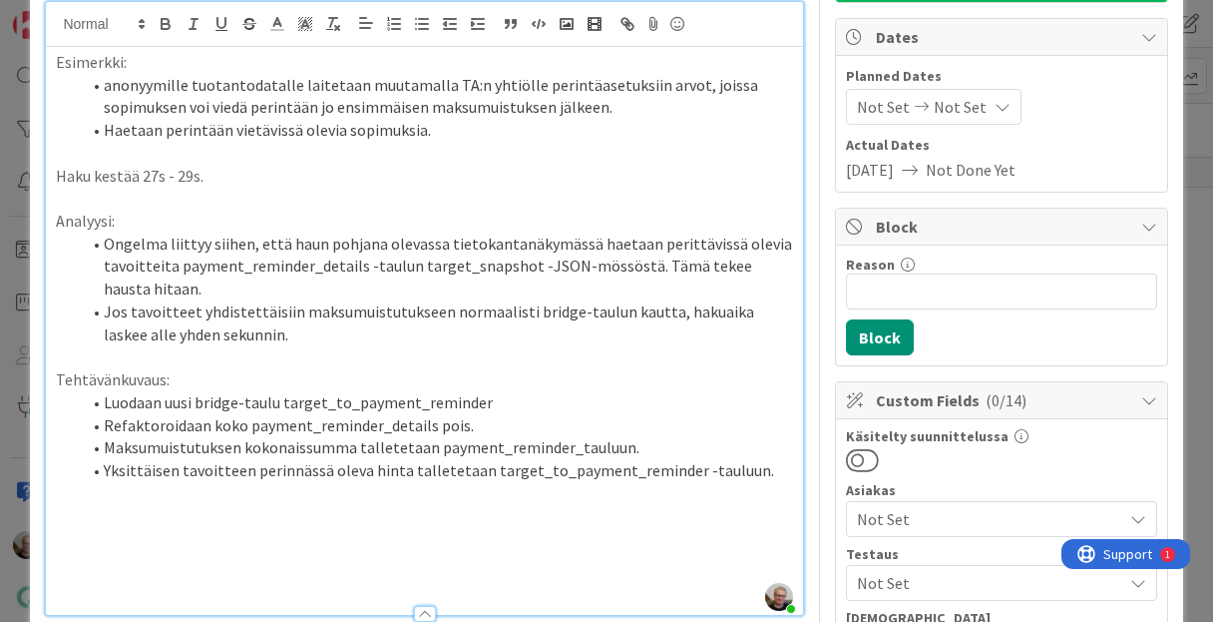
scroll to position [0, 0]
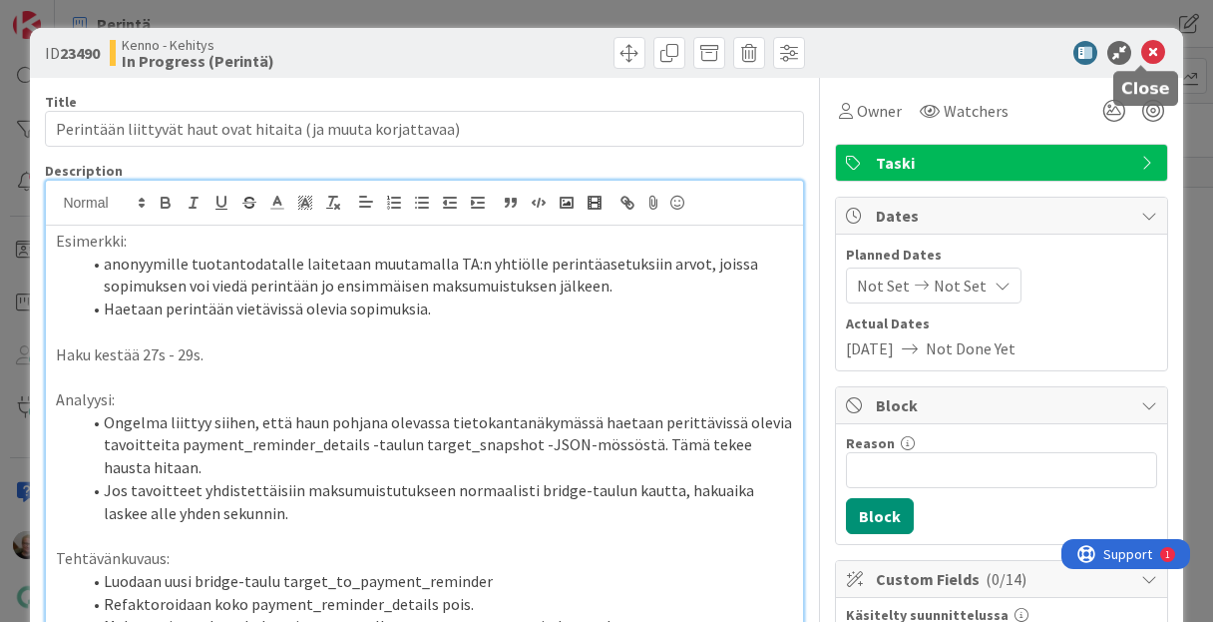
click at [1142, 56] on icon at bounding box center [1154, 53] width 24 height 24
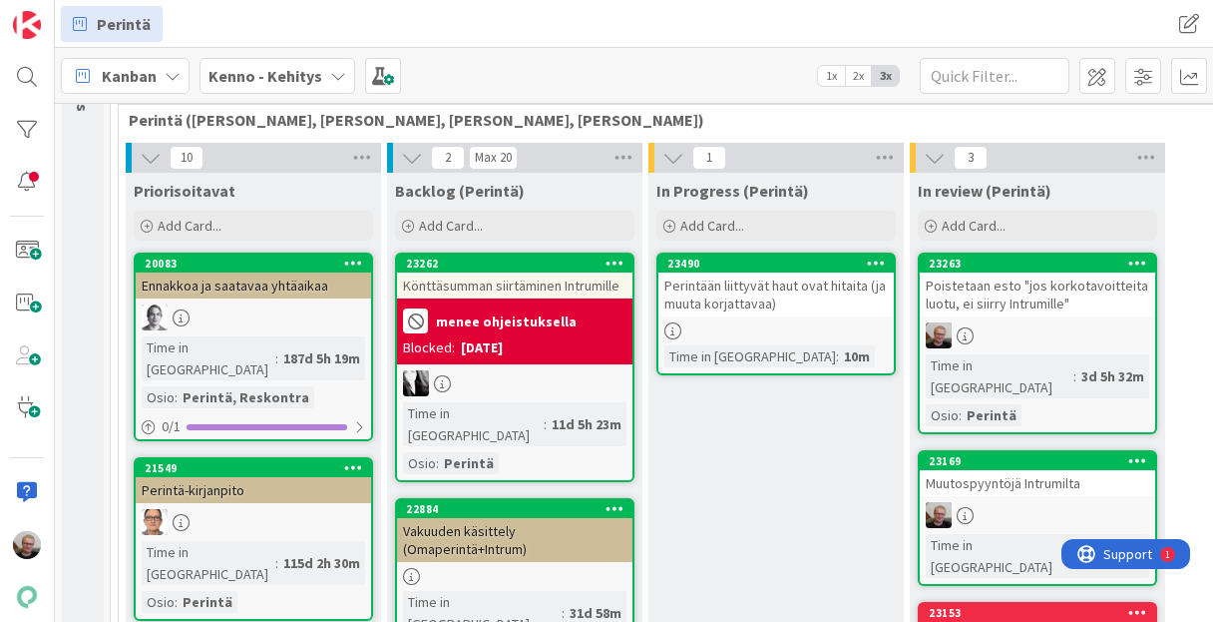
scroll to position [319, 0]
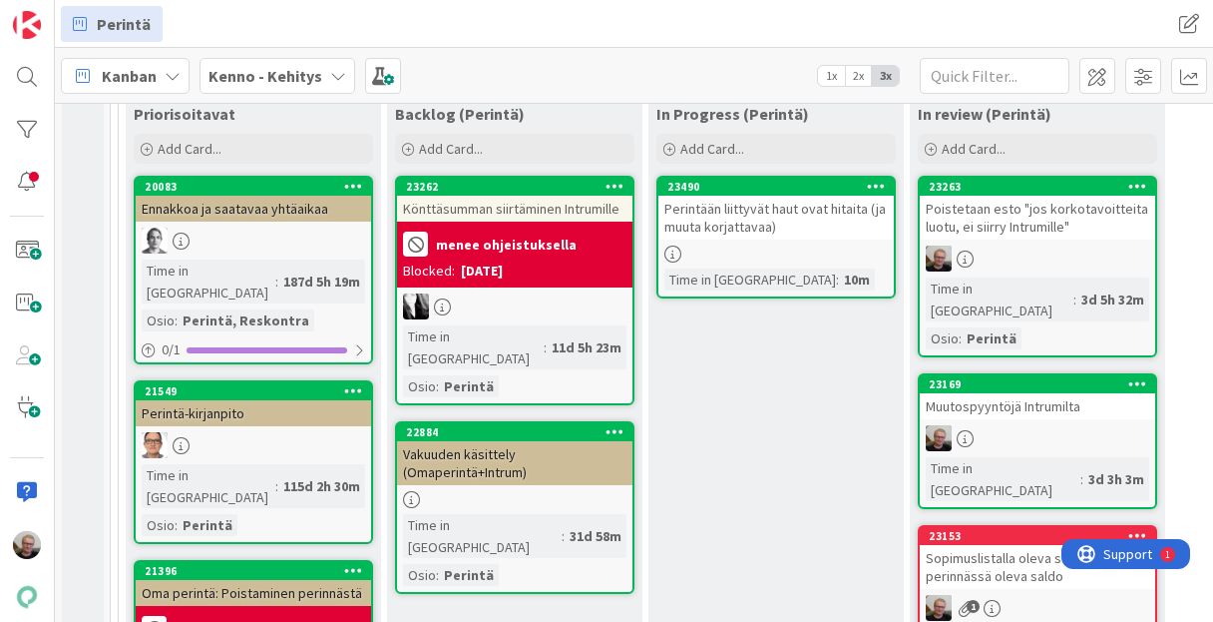
click at [738, 219] on div "Perintään liittyvät haut ovat hitaita (ja muuta korjattavaa)" at bounding box center [776, 218] width 235 height 44
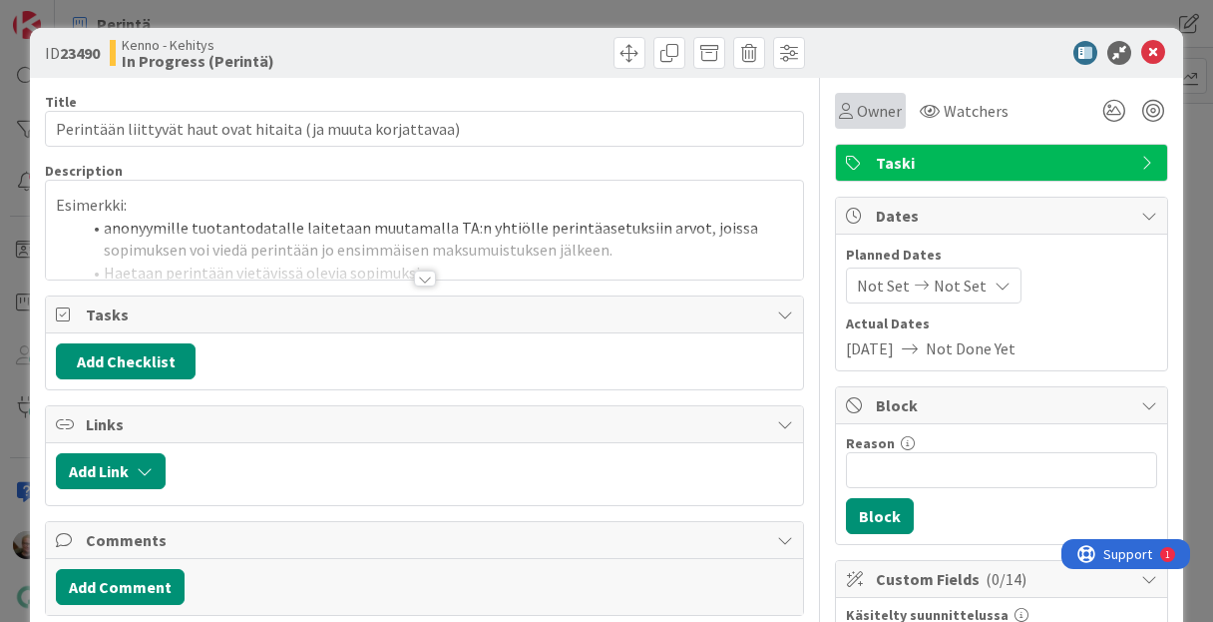
click at [867, 115] on span "Owner" at bounding box center [879, 111] width 45 height 24
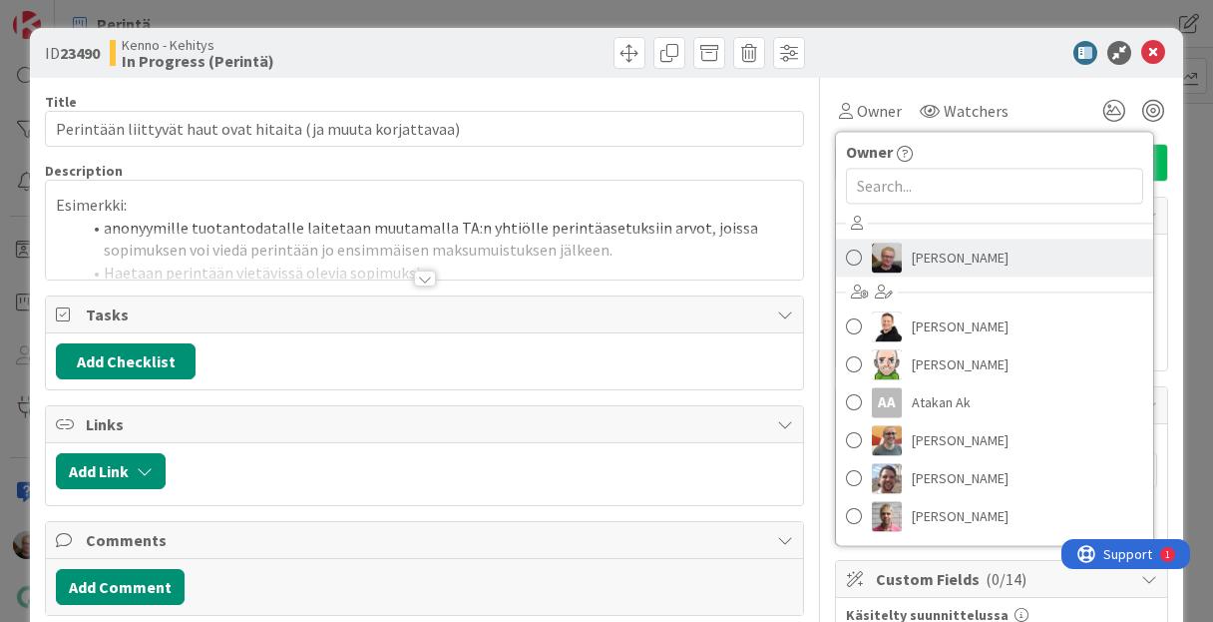
click at [889, 245] on img at bounding box center [887, 257] width 30 height 30
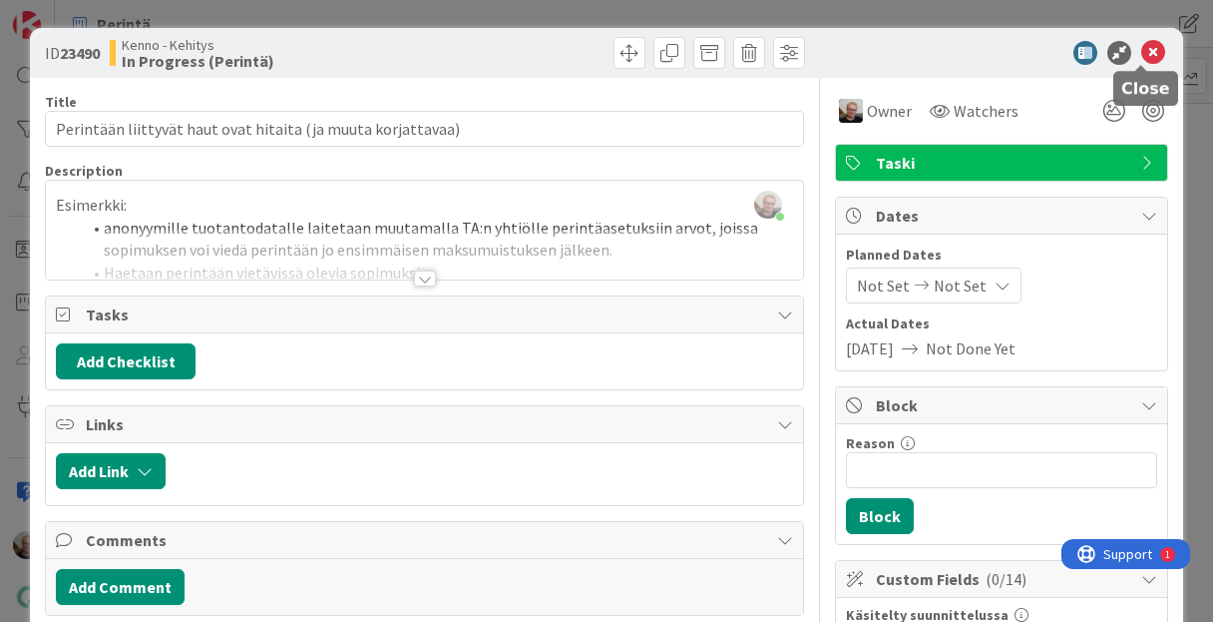
click at [1142, 54] on icon at bounding box center [1154, 53] width 24 height 24
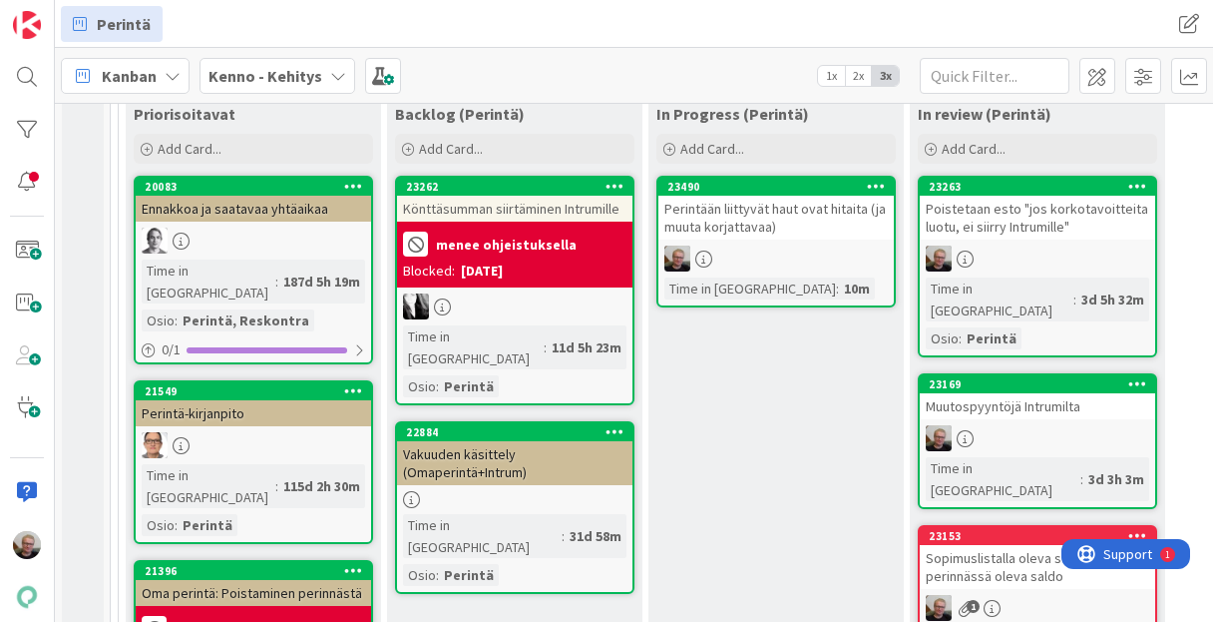
click at [745, 214] on div "Perintään liittyvät haut ovat hitaita (ja muuta korjattavaa)" at bounding box center [776, 218] width 235 height 44
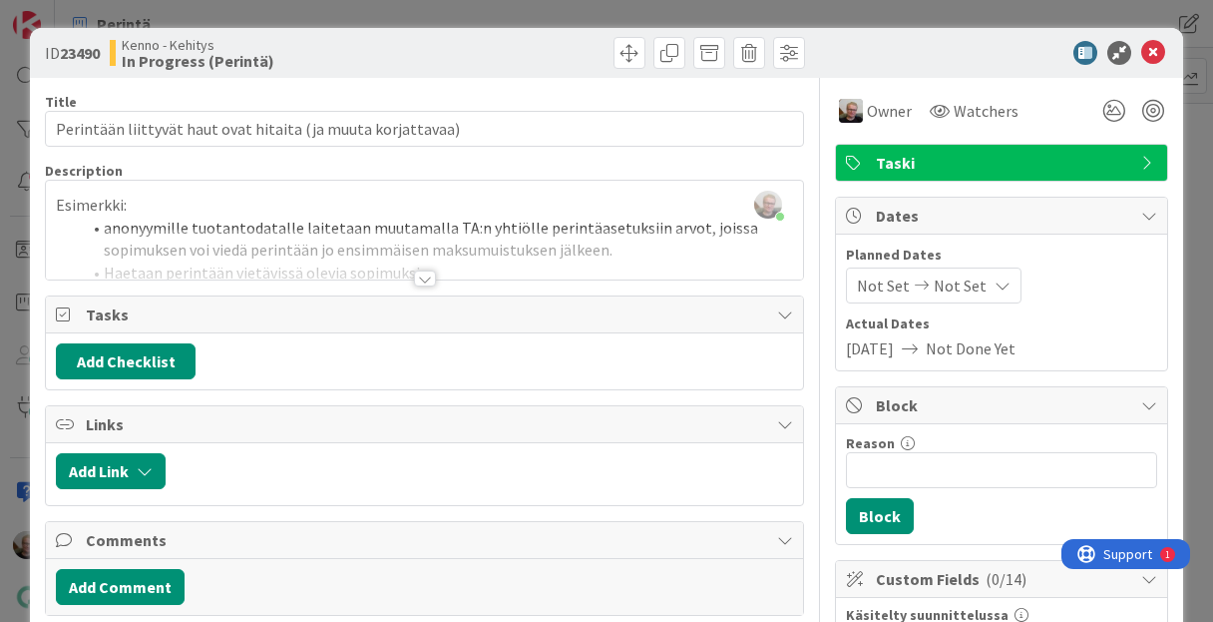
click at [375, 588] on div "Add Comment" at bounding box center [424, 587] width 736 height 36
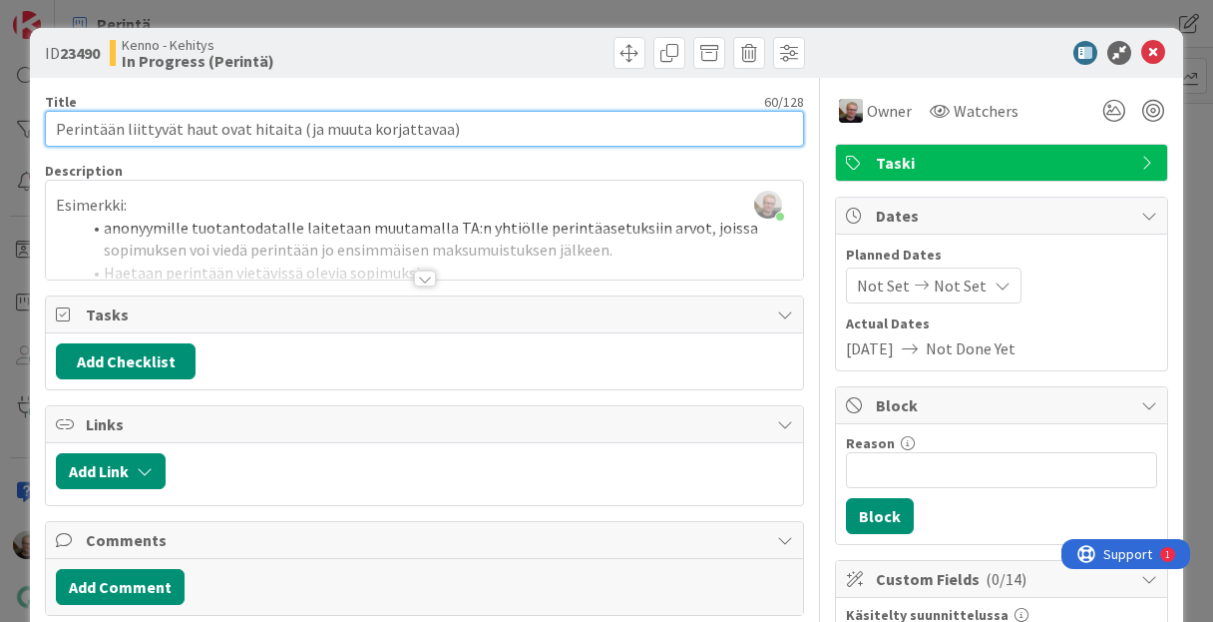
drag, startPoint x: 440, startPoint y: 136, endPoint x: 44, endPoint y: 133, distance: 396.2
click at [45, 133] on input "Perintään liittyvät haut ovat hitaita (ja muuta korjattavaa)" at bounding box center [424, 129] width 758 height 36
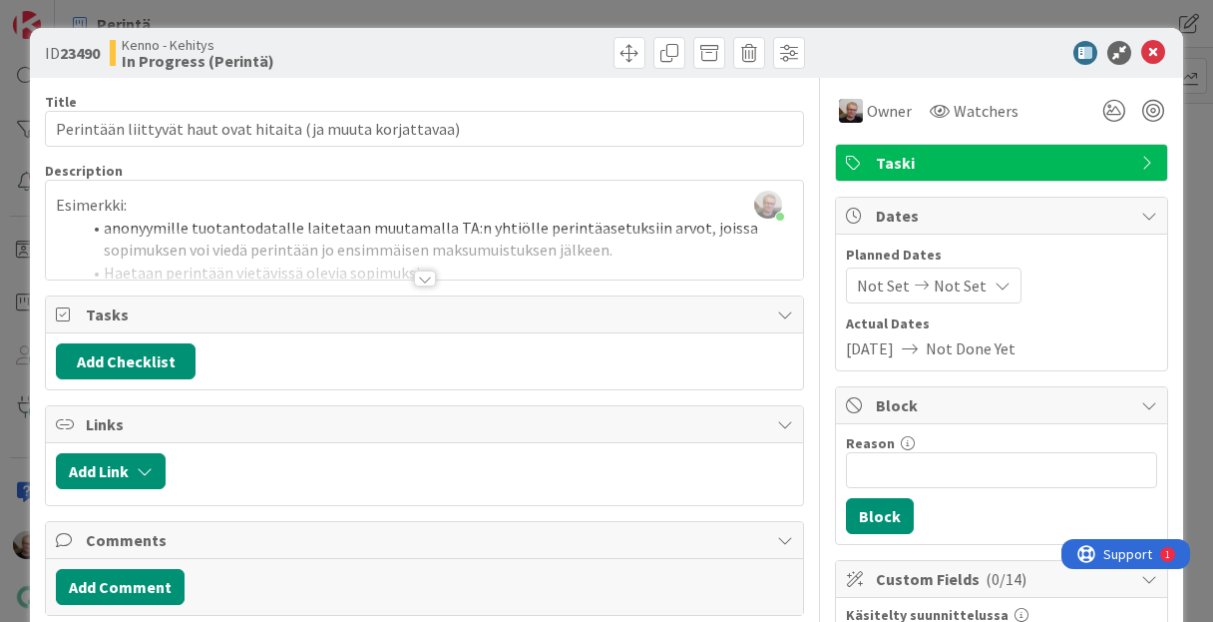
click at [450, 471] on div at bounding box center [484, 471] width 617 height 36
click at [414, 275] on div at bounding box center [425, 278] width 22 height 16
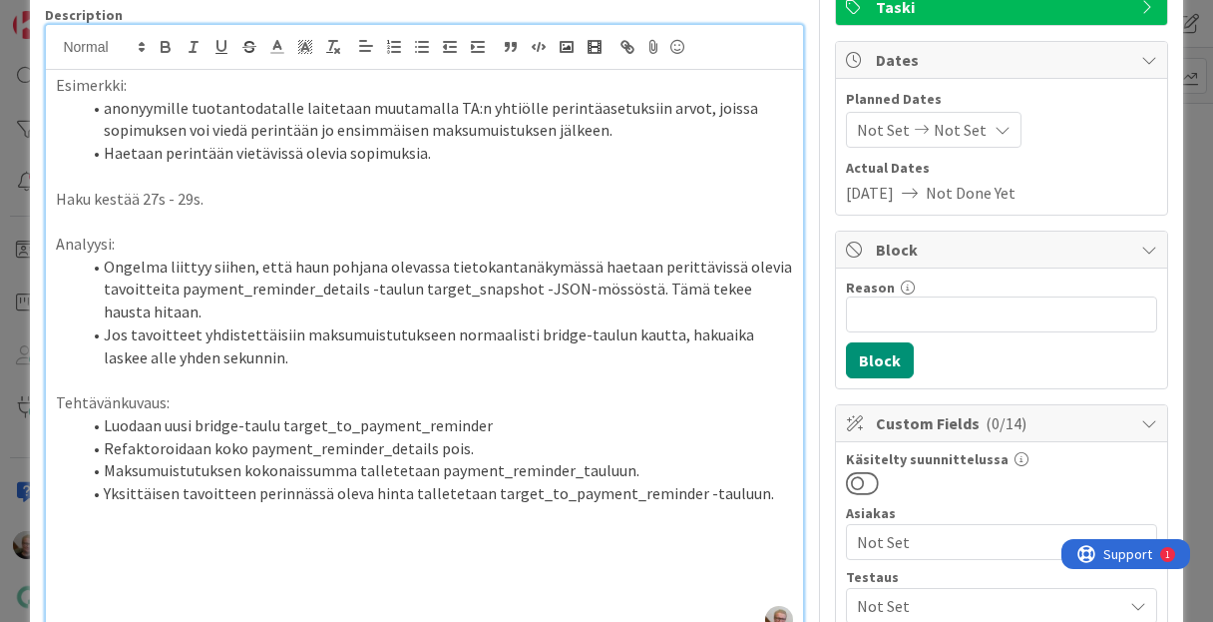
scroll to position [160, 0]
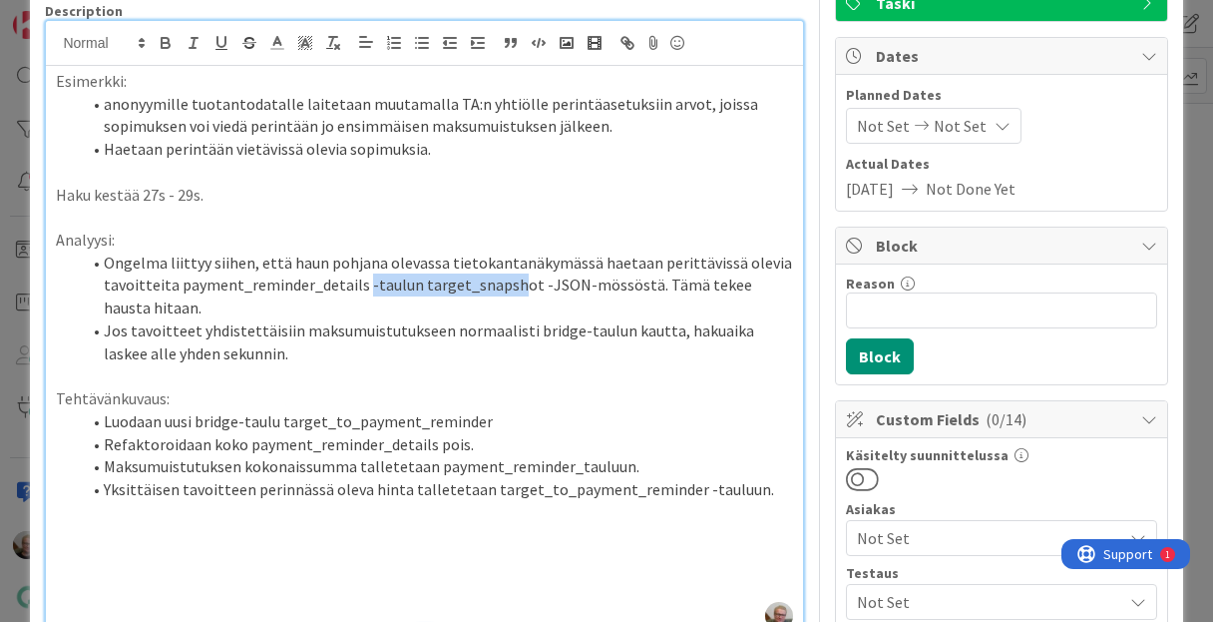
drag, startPoint x: 360, startPoint y: 286, endPoint x: 503, endPoint y: 274, distance: 143.2
click at [503, 274] on li "Ongelma liittyy siihen, että haun pohjana olevassa tietokantanäkymässä haetaan …" at bounding box center [436, 285] width 712 height 68
click at [431, 238] on p "Analyysi:" at bounding box center [424, 240] width 736 height 23
click at [234, 314] on li "Ongelma liittyy siihen, että haun pohjana olevassa tietokantanäkymässä haetaan …" at bounding box center [436, 285] width 712 height 68
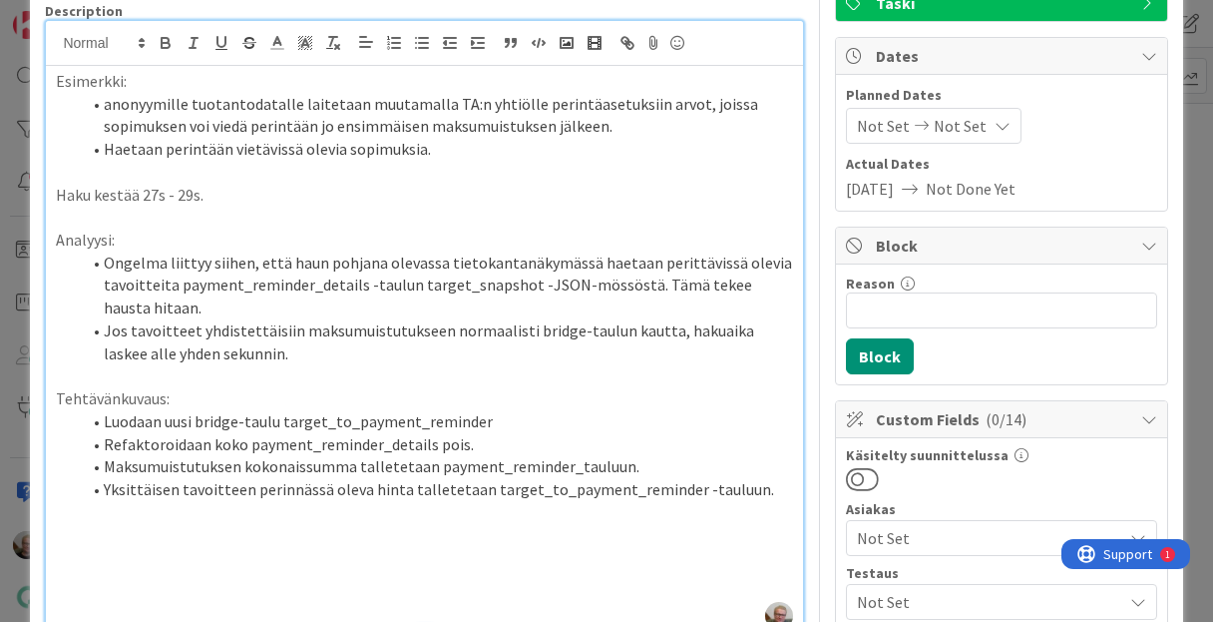
click at [692, 184] on p "Haku kestää 27s - 29s." at bounding box center [424, 195] width 736 height 23
